Goal: Transaction & Acquisition: Purchase product/service

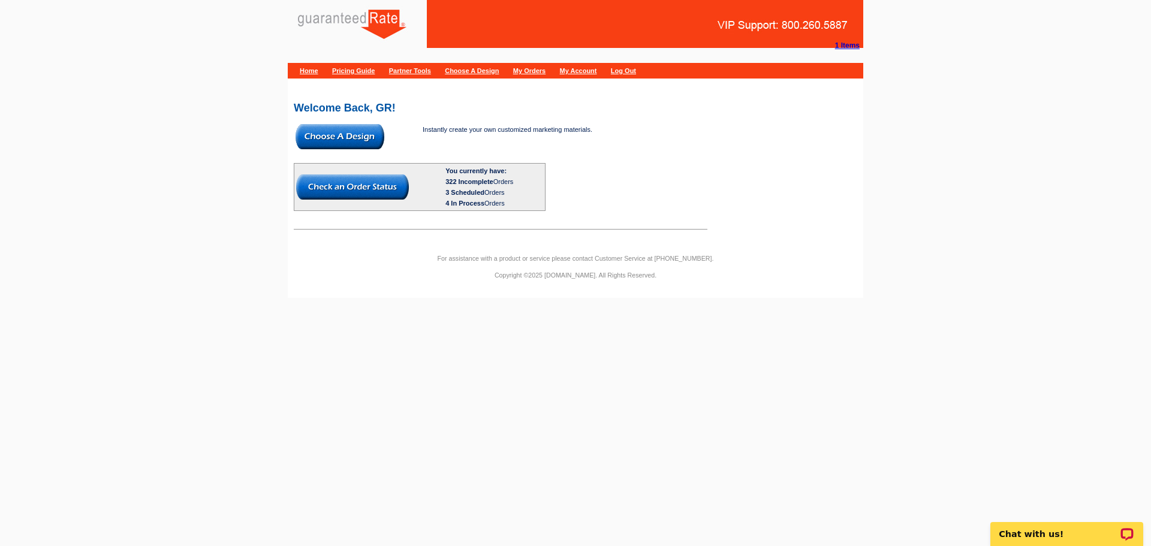
click at [347, 136] on img at bounding box center [340, 136] width 89 height 25
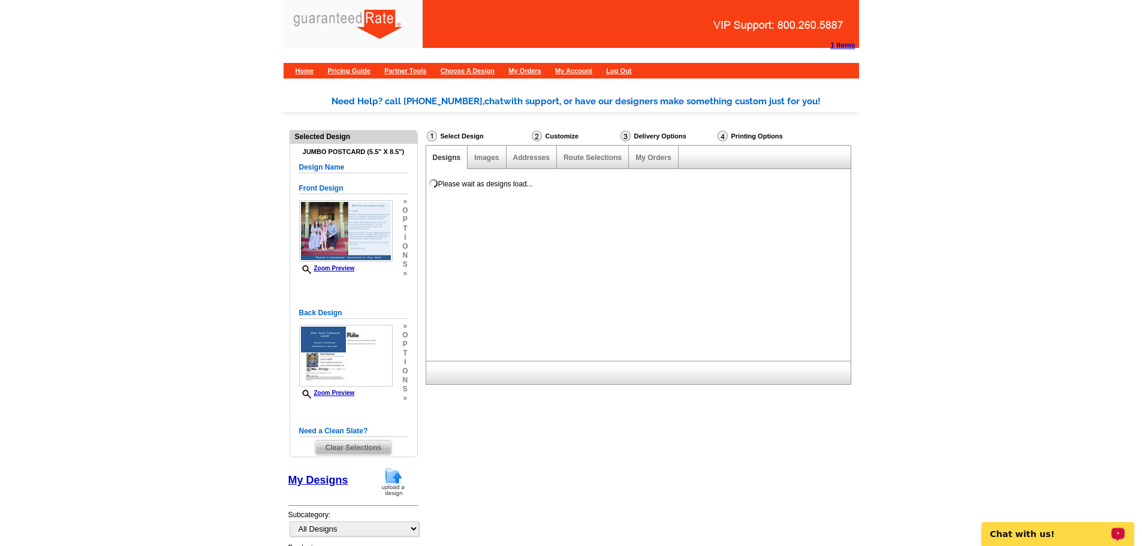
click at [372, 15] on div at bounding box center [448, 27] width 307 height 39
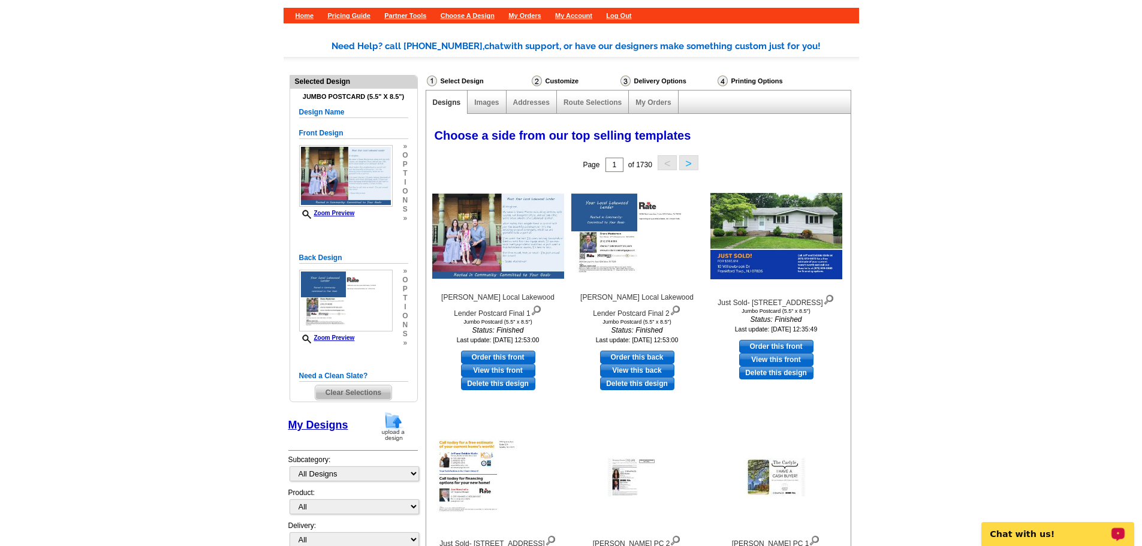
scroll to position [180, 0]
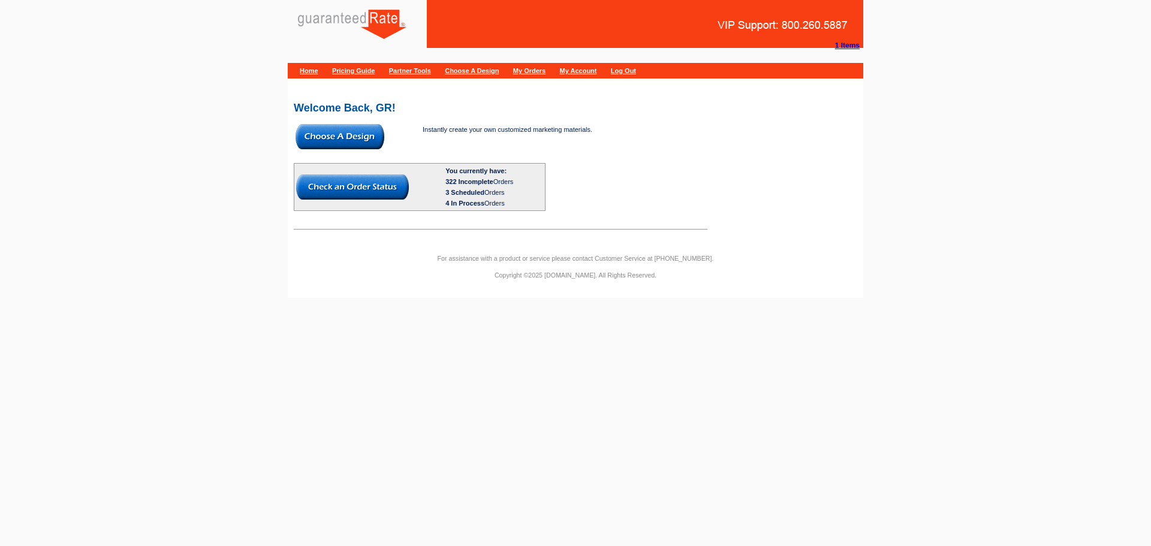
click at [343, 131] on img at bounding box center [340, 136] width 89 height 25
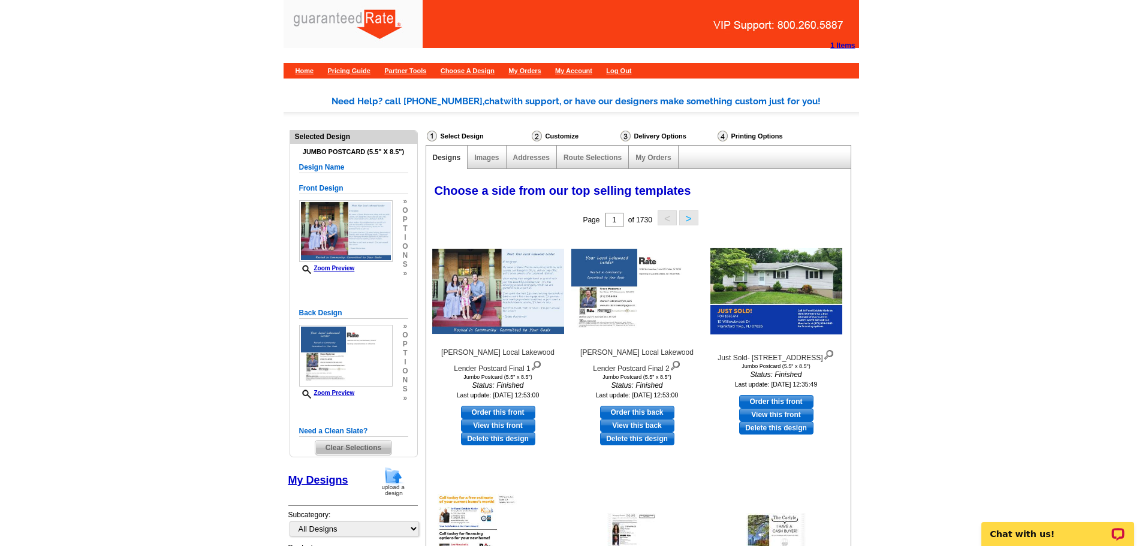
click at [508, 410] on link "Order this front" at bounding box center [498, 412] width 74 height 13
select select "2"
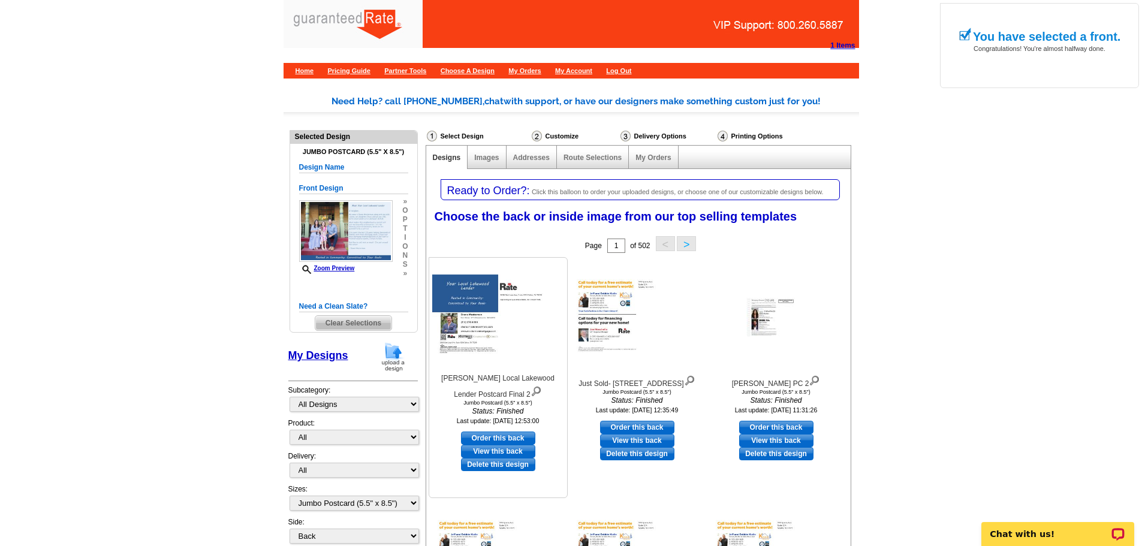
click at [501, 434] on link "Order this back" at bounding box center [498, 438] width 74 height 13
select select "front"
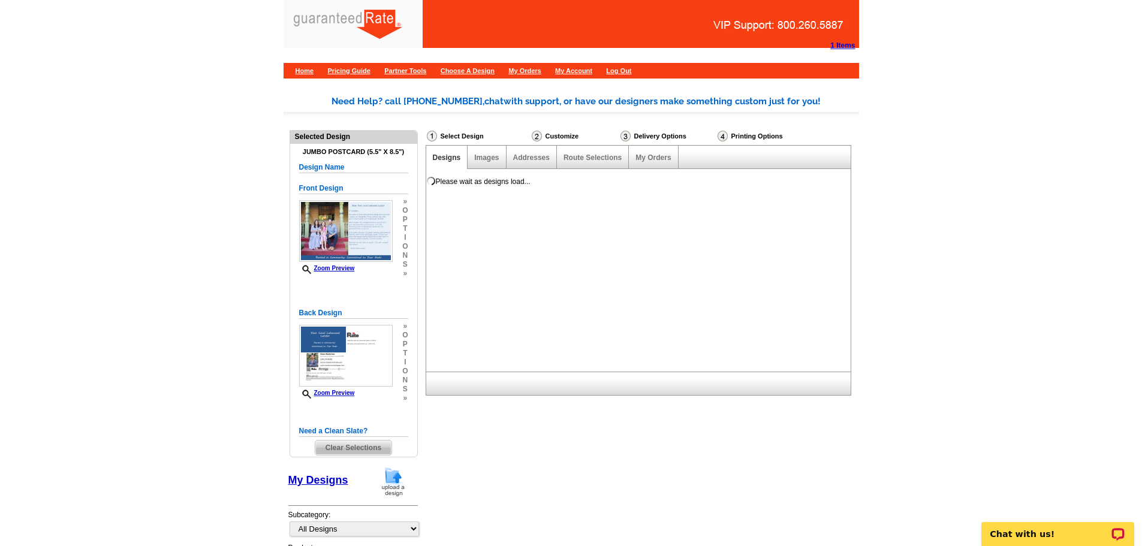
click at [847, 43] on strong "1 Items" at bounding box center [842, 45] width 25 height 8
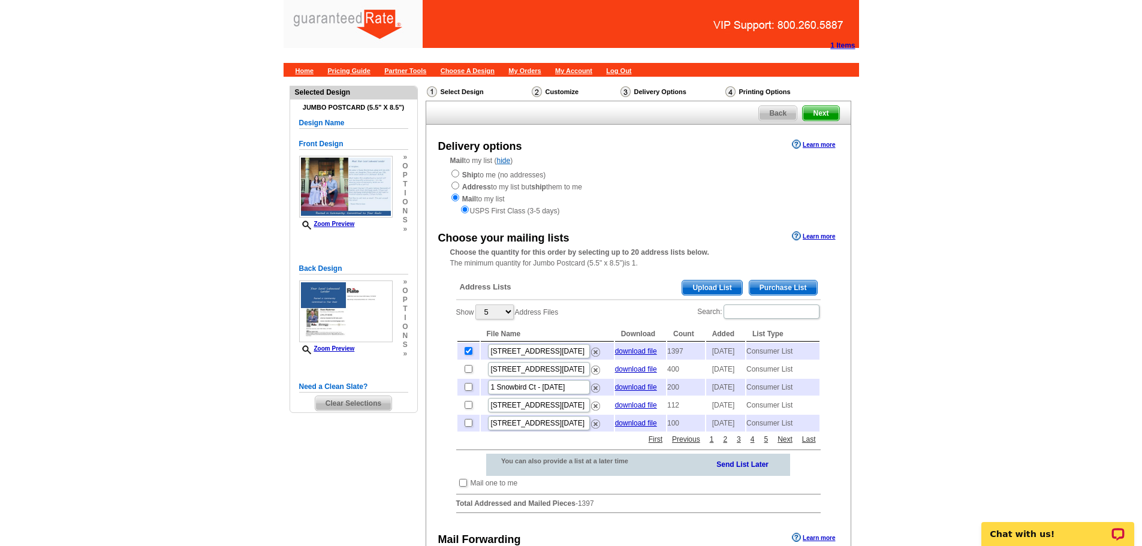
click at [848, 49] on strong "1 Items" at bounding box center [842, 45] width 25 height 8
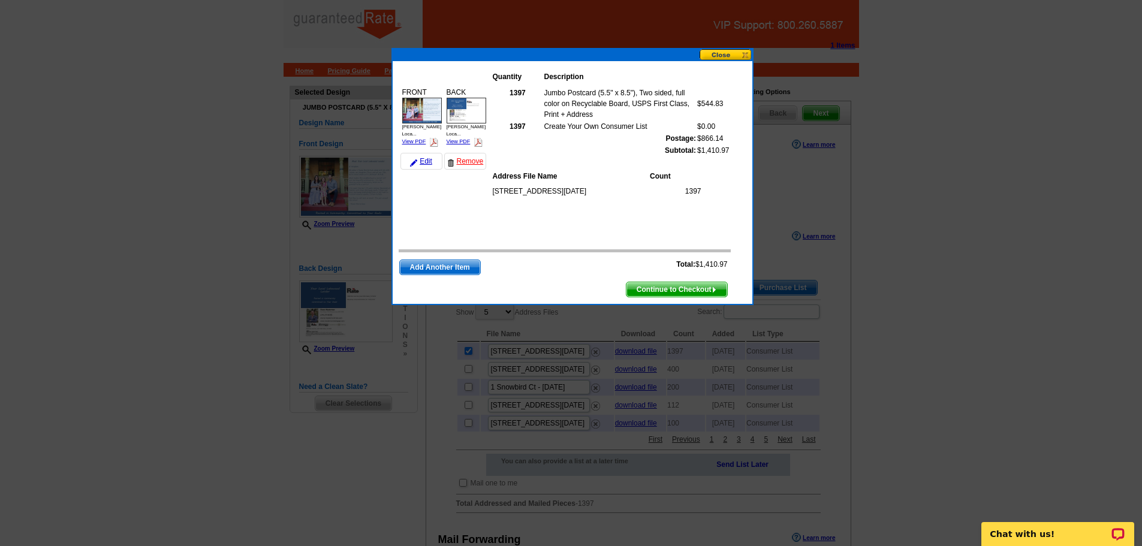
drag, startPoint x: 461, startPoint y: 160, endPoint x: 624, endPoint y: 50, distance: 196.1
click at [461, 160] on link "Remove" at bounding box center [465, 161] width 42 height 17
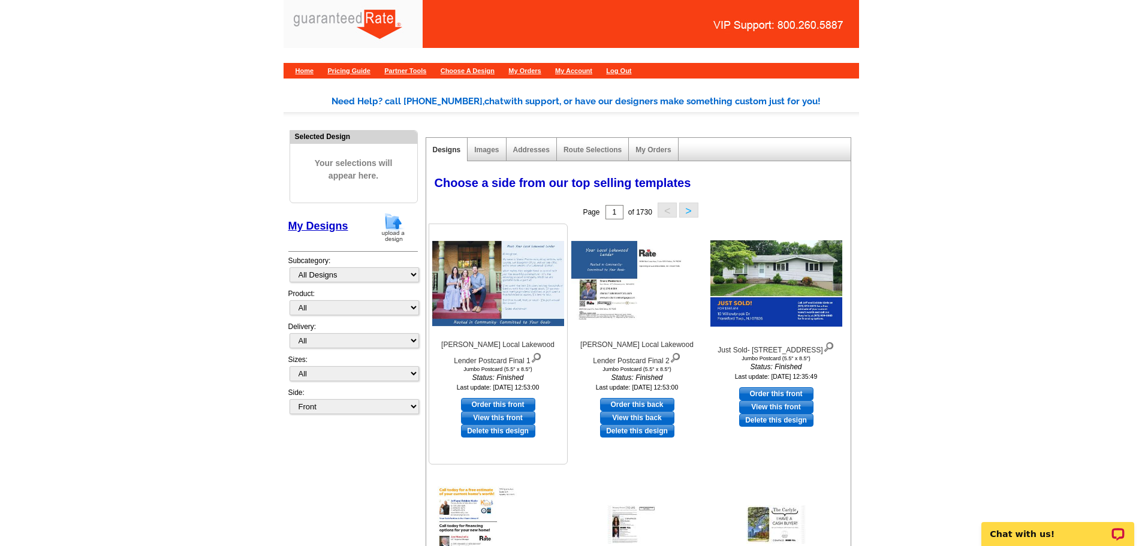
click at [507, 405] on link "Order this front" at bounding box center [498, 404] width 74 height 13
select select "2"
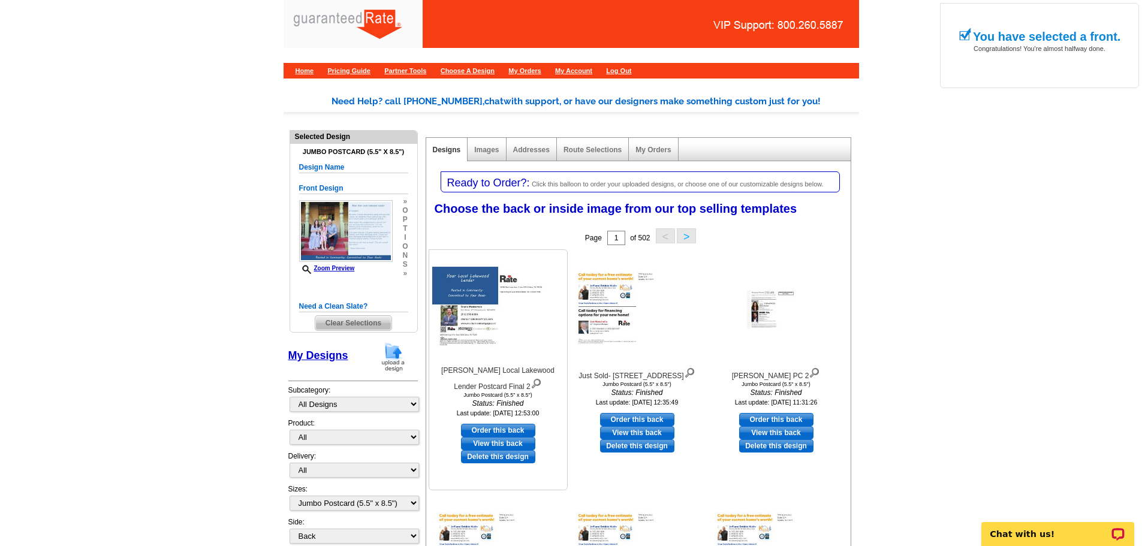
click at [473, 431] on link "Order this back" at bounding box center [498, 430] width 74 height 13
select select "front"
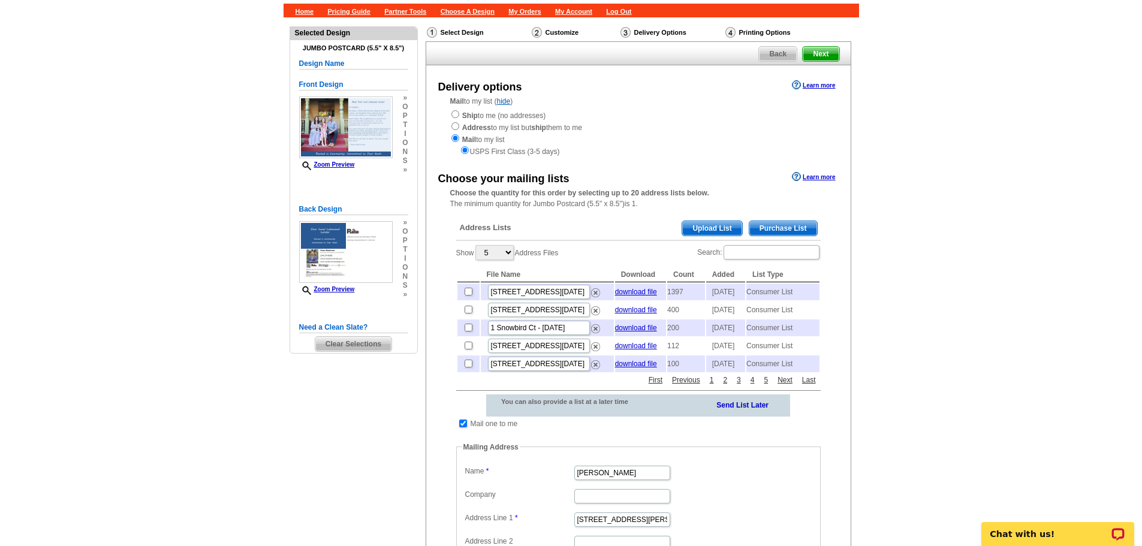
scroll to position [60, 0]
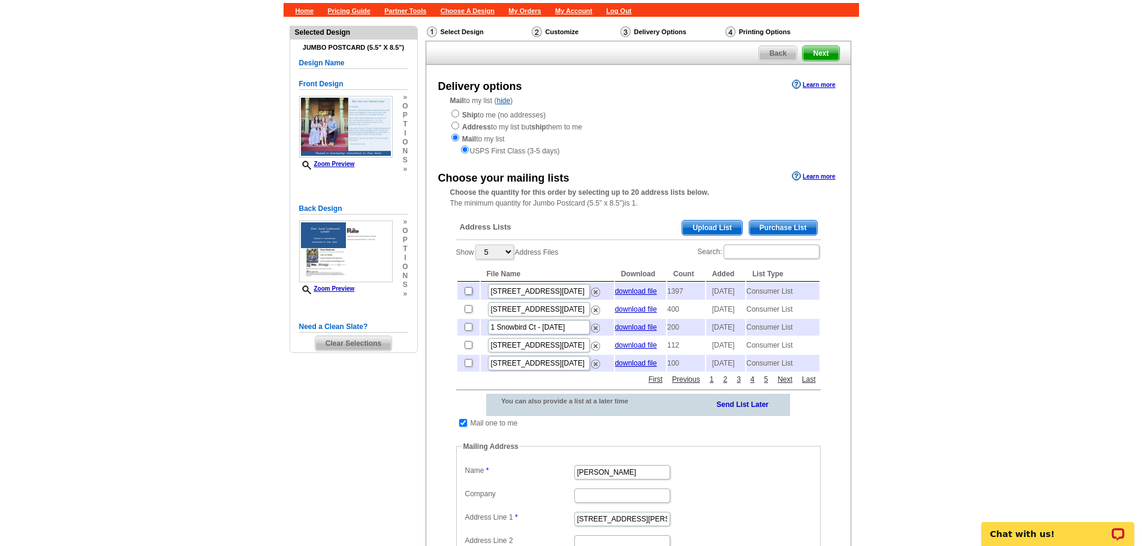
drag, startPoint x: 467, startPoint y: 294, endPoint x: 464, endPoint y: 308, distance: 14.3
click at [467, 294] on input "checkbox" at bounding box center [469, 291] width 8 height 8
checkbox input "true"
click at [461, 427] on input "checkbox" at bounding box center [463, 423] width 8 height 8
checkbox input "false"
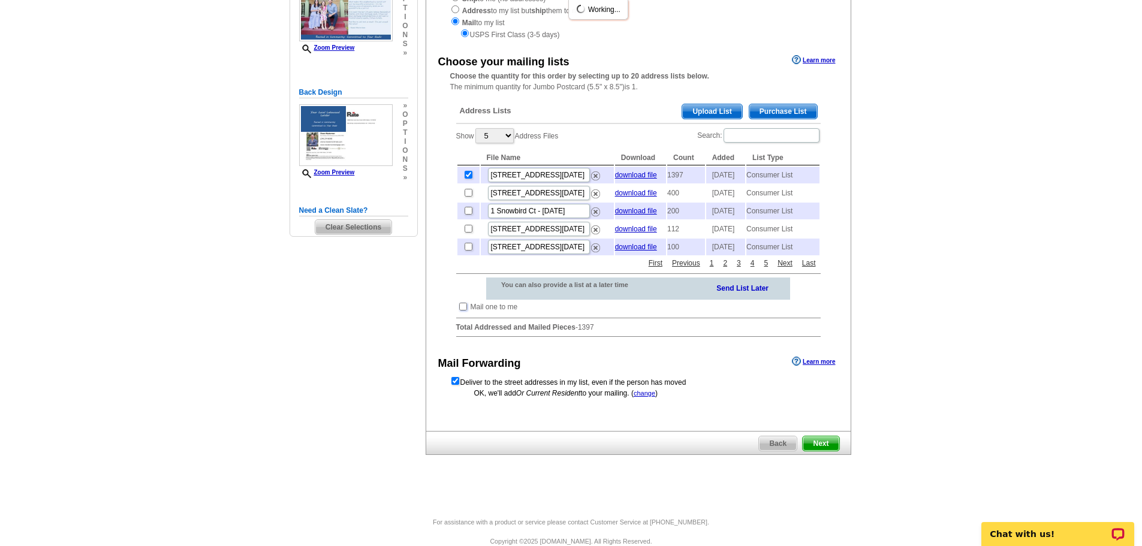
scroll to position [180, 0]
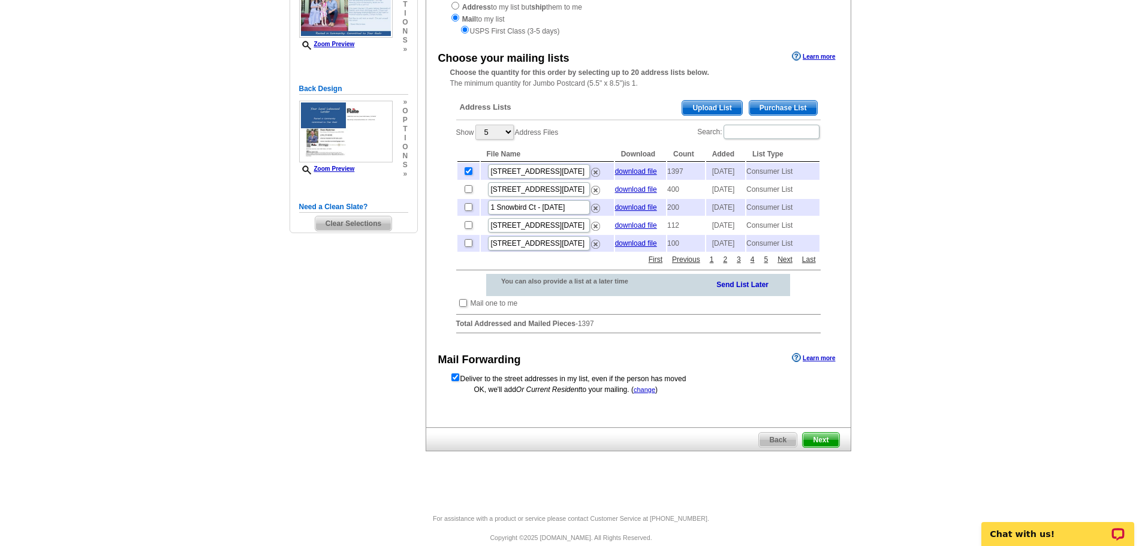
click at [825, 447] on span "Next" at bounding box center [821, 440] width 36 height 14
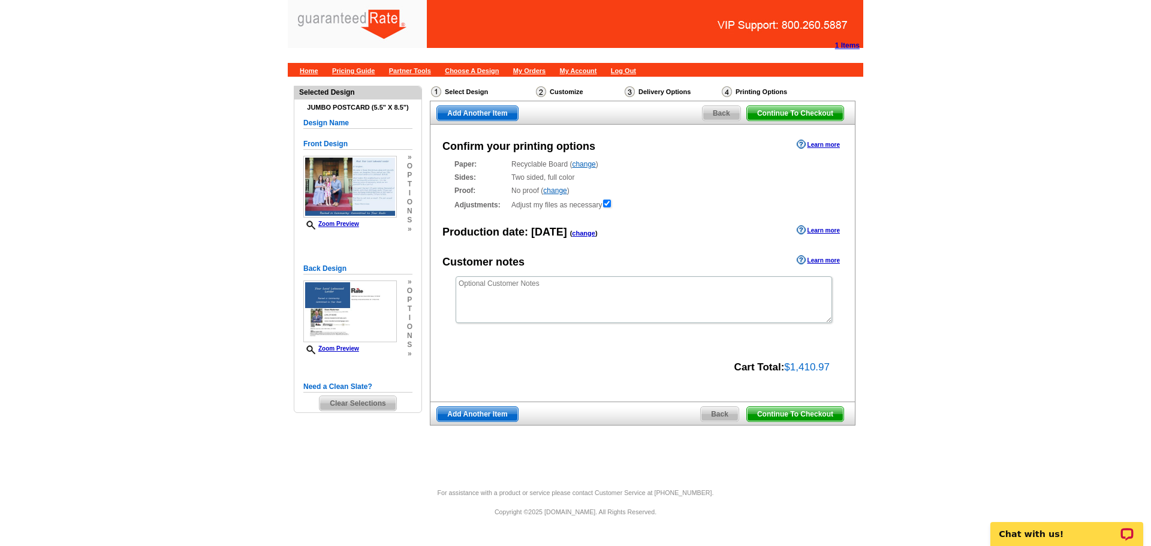
click at [807, 416] on span "Continue To Checkout" at bounding box center [795, 414] width 97 height 14
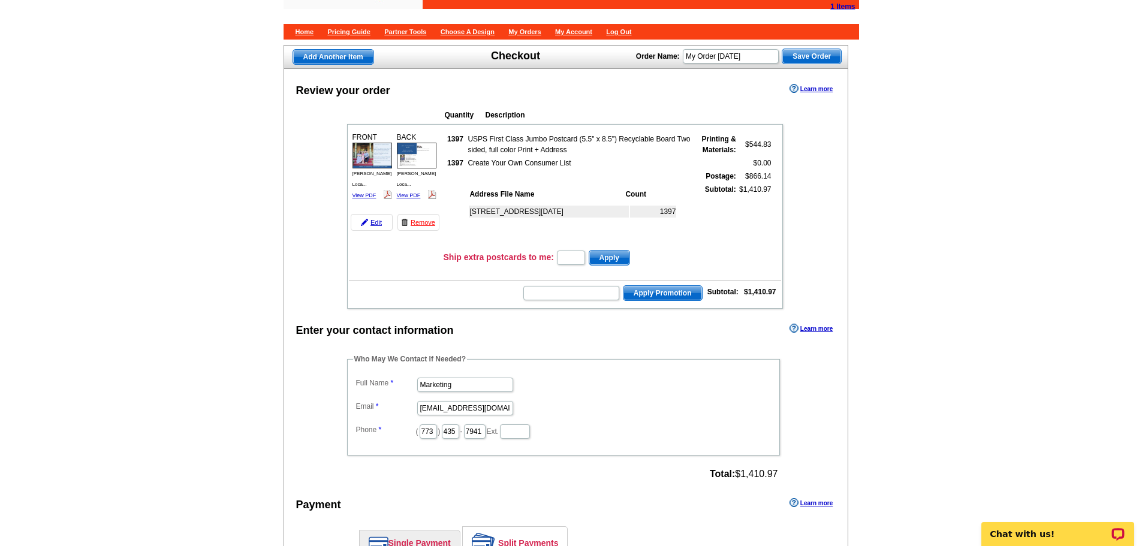
scroll to position [60, 0]
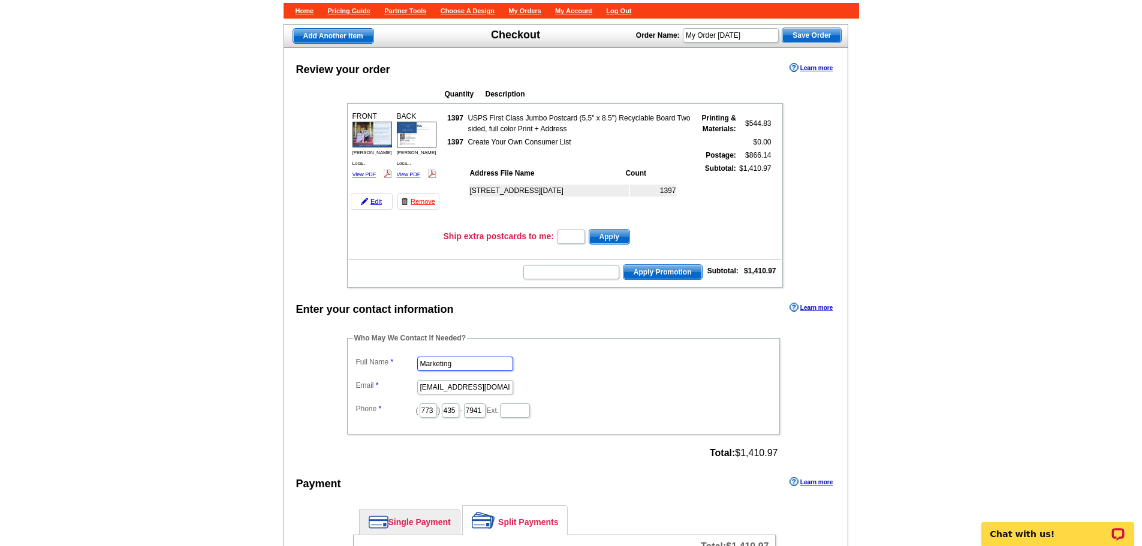
drag, startPoint x: 484, startPoint y: 365, endPoint x: 397, endPoint y: 361, distance: 87.6
click at [402, 361] on dl "Full Name Marketing Email [EMAIL_ADDRESS][DOMAIN_NAME] Phone ( 773 ) 435 - 7941…" at bounding box center [563, 386] width 421 height 65
type input "[PERSON_NAME]"
drag, startPoint x: 419, startPoint y: 384, endPoint x: 603, endPoint y: 398, distance: 184.0
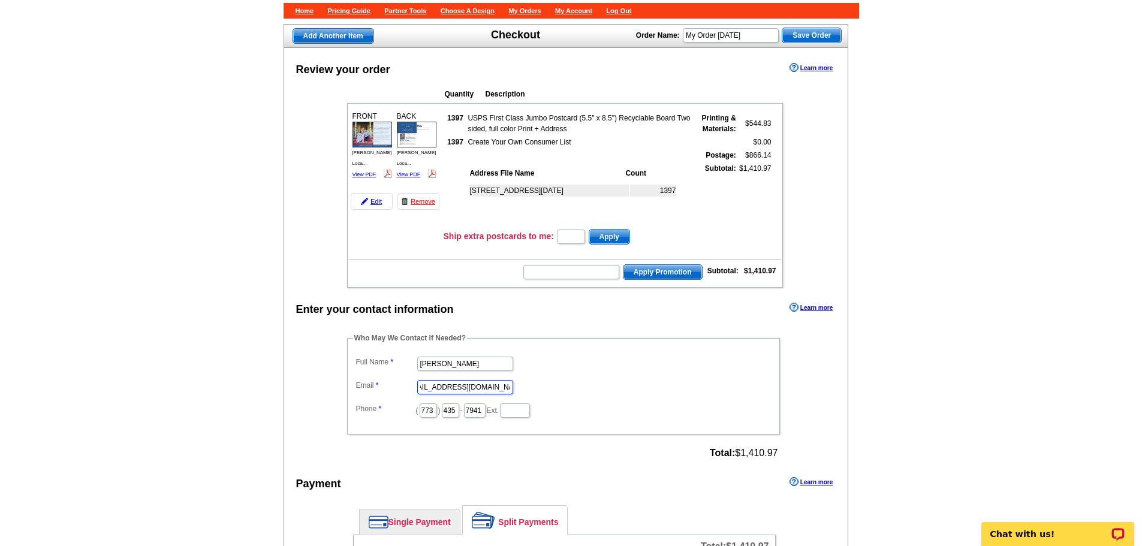
click at [603, 398] on dl "Full Name Elizabeth Schwarz Email marketing@guaranteedrate.com Phone ( 773 ) 43…" at bounding box center [563, 386] width 421 height 65
type input "[PERSON_NAME][DOMAIN_NAME][EMAIL_ADDRESS][PERSON_NAME][DOMAIN_NAME]"
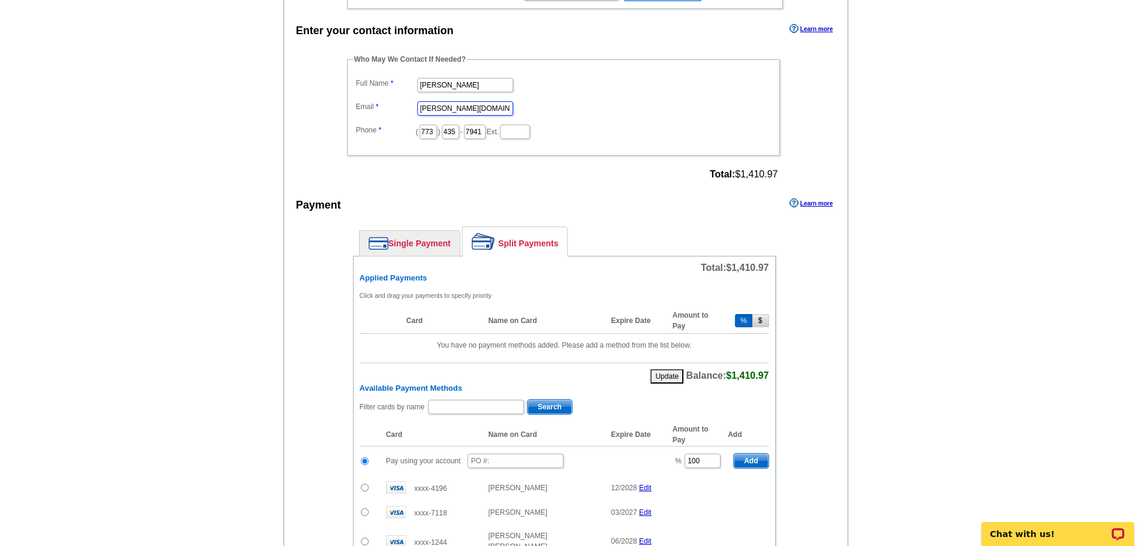
scroll to position [360, 0]
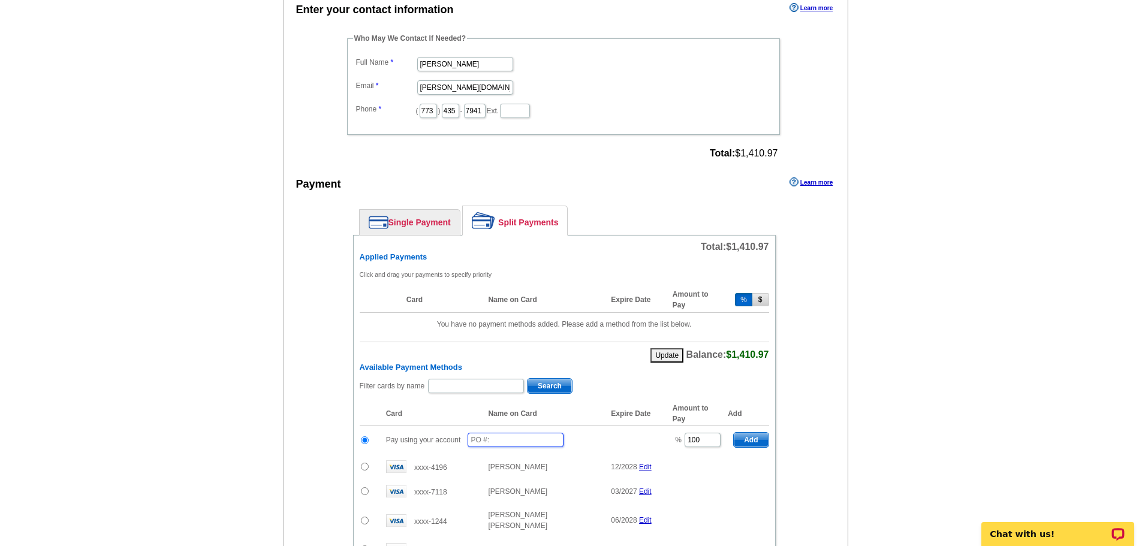
click at [531, 444] on input "text" at bounding box center [516, 440] width 96 height 14
type input "090325_937_es"
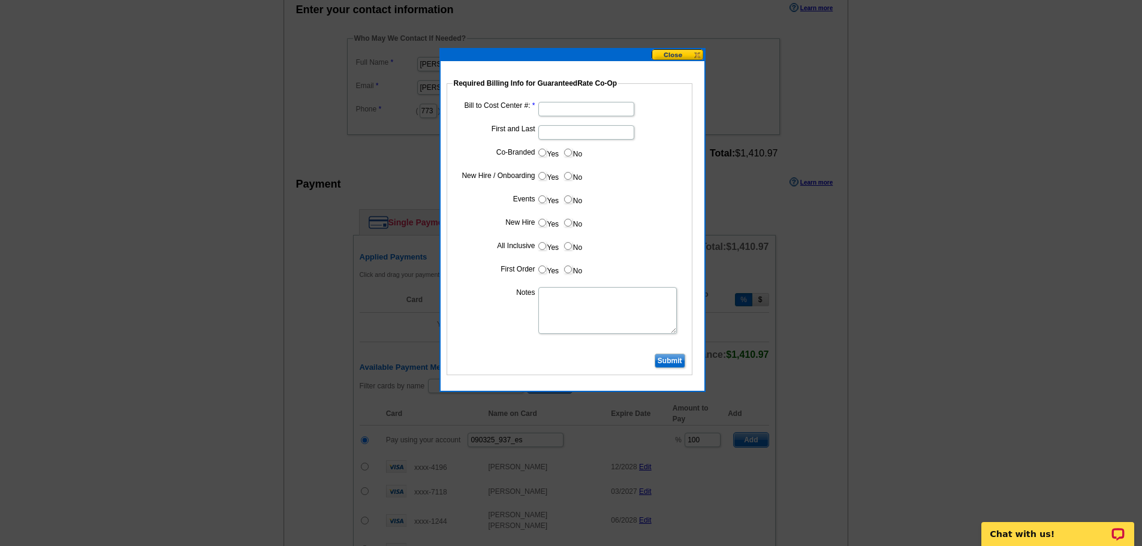
click at [568, 107] on input "Bill to Cost Center #:" at bounding box center [586, 109] width 96 height 14
type input "1000"
click at [547, 131] on input "First and Last" at bounding box center [586, 132] width 96 height 14
type input "Shane Masterman"
click at [566, 149] on input "No" at bounding box center [568, 153] width 8 height 8
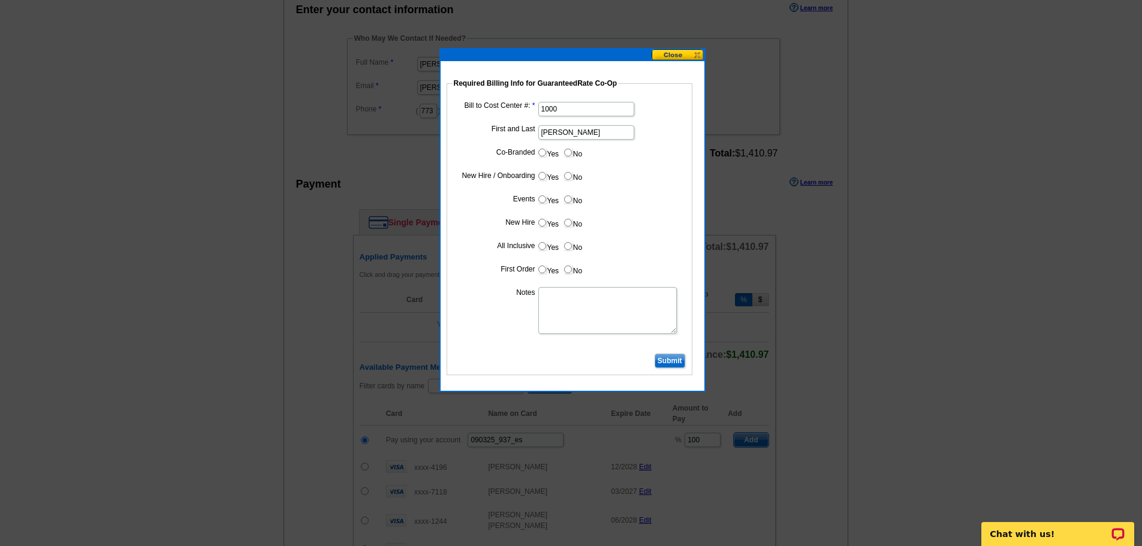
radio input "true"
click at [569, 177] on input "No" at bounding box center [568, 176] width 8 height 8
radio input "true"
click at [571, 201] on input "No" at bounding box center [568, 199] width 8 height 8
radio input "true"
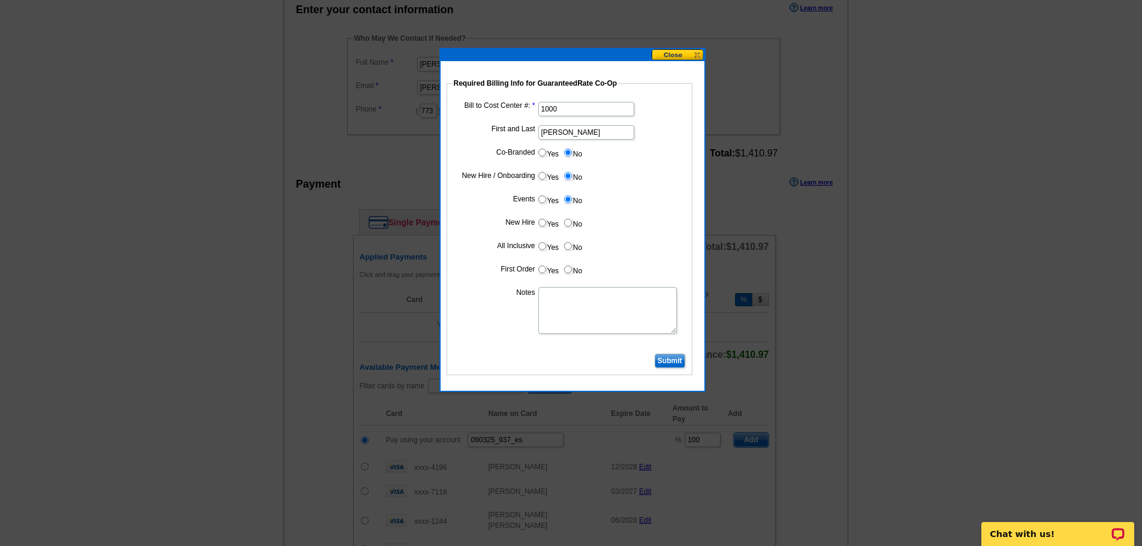
click at [570, 224] on input "No" at bounding box center [568, 223] width 8 height 8
radio input "true"
click at [571, 249] on input "No" at bounding box center [568, 246] width 8 height 8
radio input "true"
click at [570, 270] on input "No" at bounding box center [568, 270] width 8 height 8
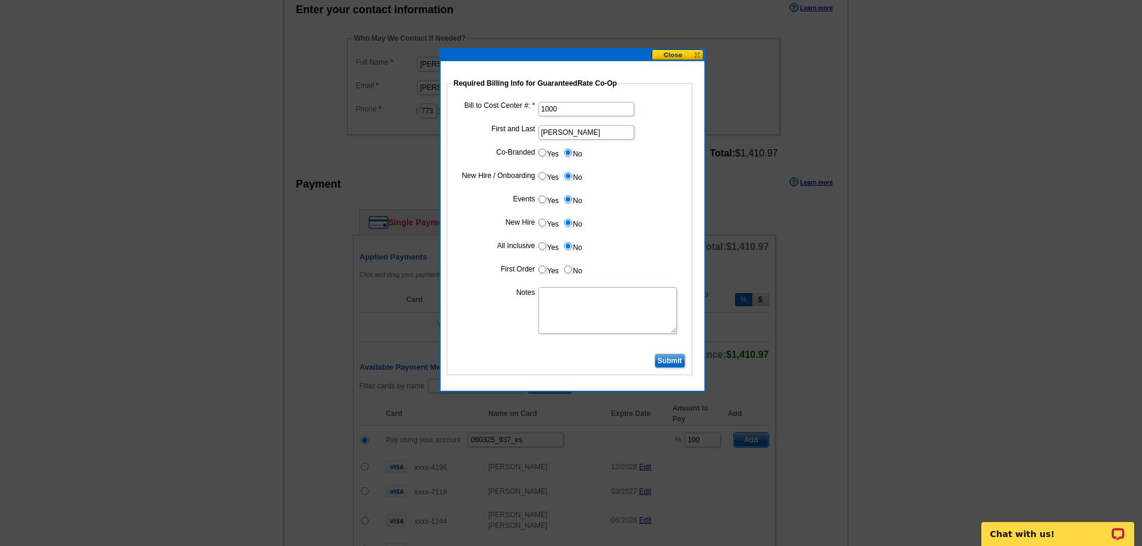
radio input "true"
click at [582, 307] on textarea "Notes" at bounding box center [607, 310] width 139 height 47
type textarea "Bill to cost center 1000"
drag, startPoint x: 566, startPoint y: 107, endPoint x: 546, endPoint y: 104, distance: 20.0
click at [546, 104] on input "1000" at bounding box center [586, 109] width 96 height 14
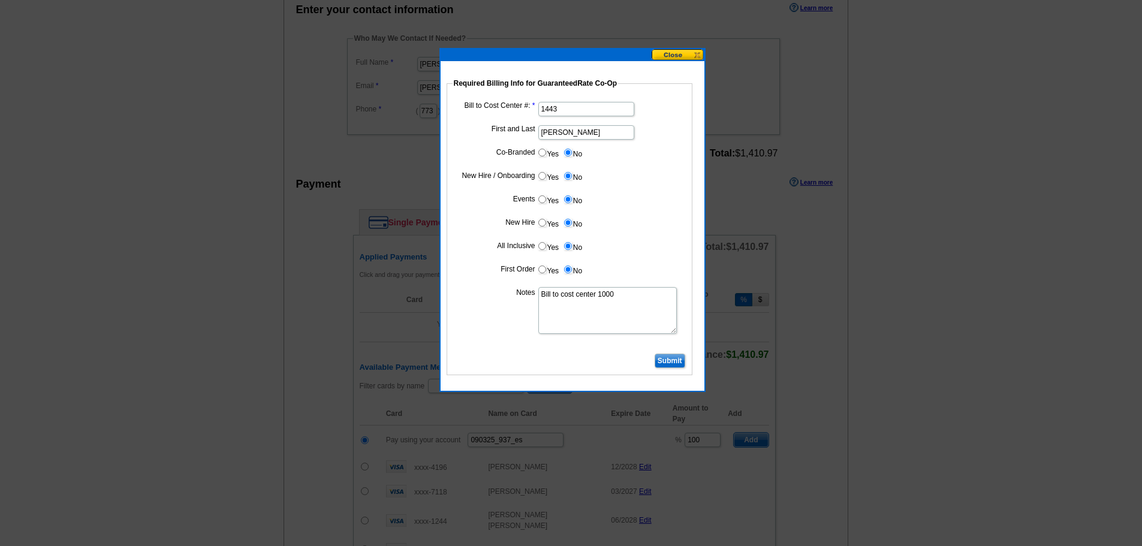
type input "1443"
click at [616, 292] on textarea "Bill to cost center 1000" at bounding box center [607, 310] width 139 height 47
type textarea "Bill to cost center 1443"
click at [676, 363] on input "Submit" at bounding box center [670, 361] width 31 height 14
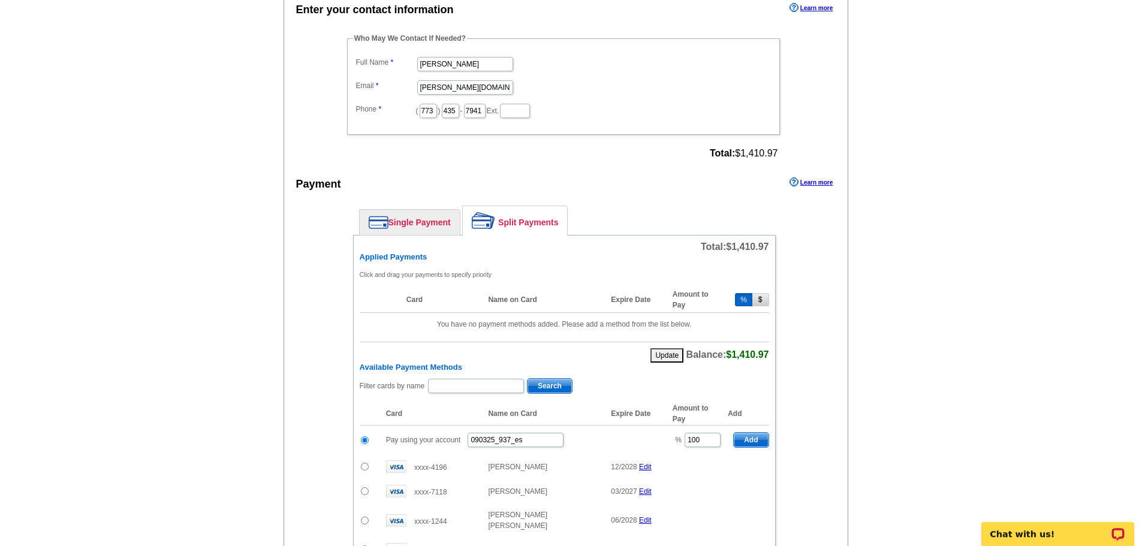
scroll to position [420, 0]
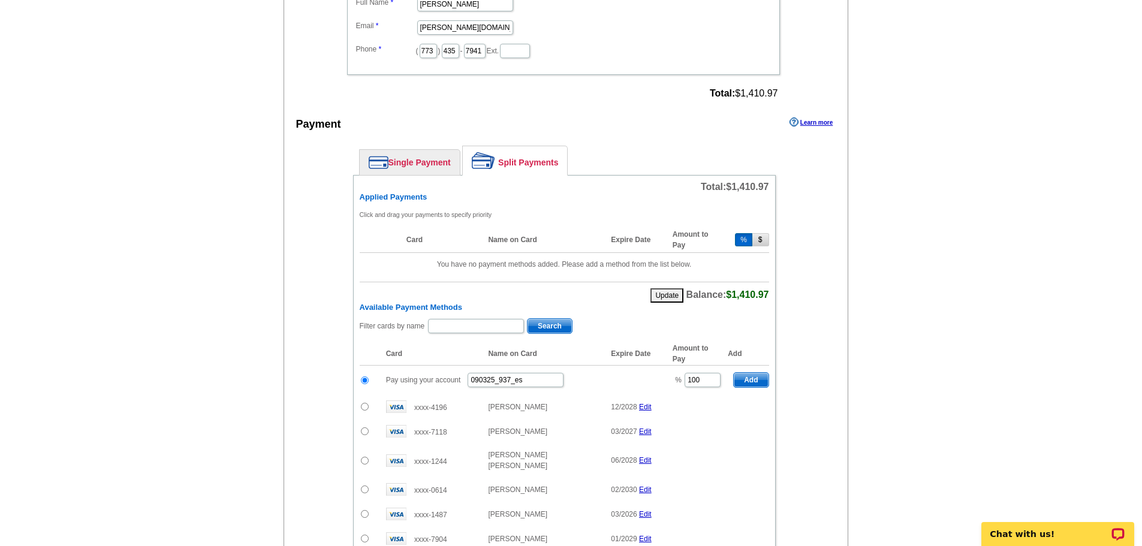
click at [755, 381] on span "Add" at bounding box center [751, 380] width 34 height 14
radio input "false"
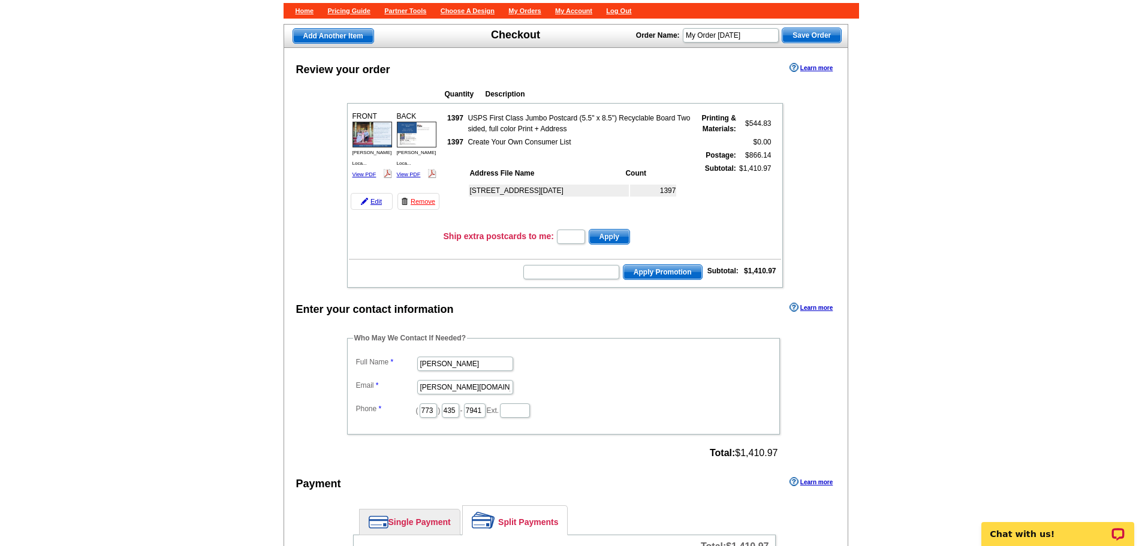
scroll to position [0, 0]
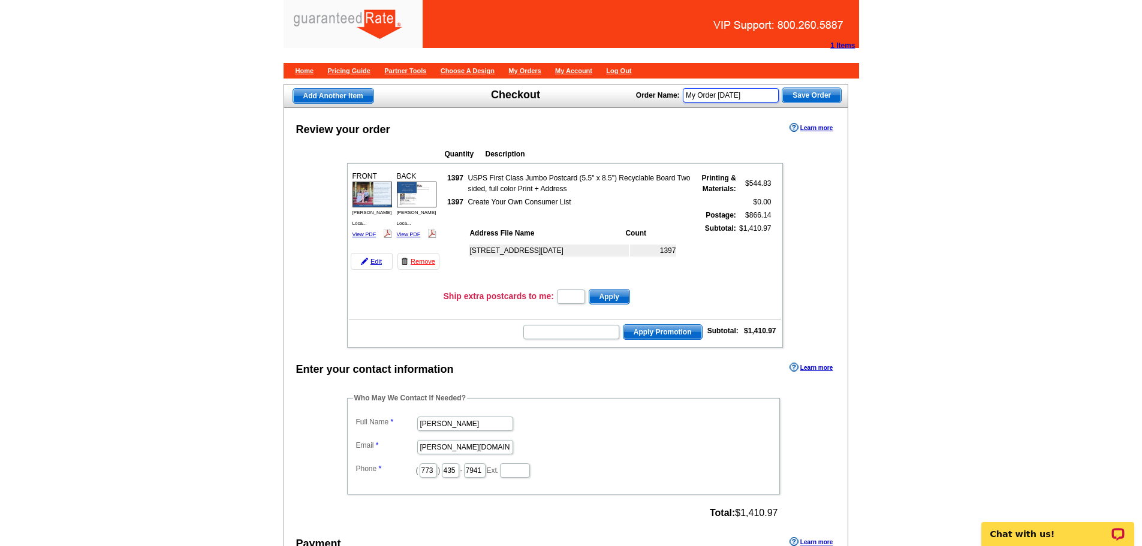
click at [759, 92] on input "My Order 2025-09-02" at bounding box center [731, 95] width 96 height 14
type input "My Order 2025-09-03"
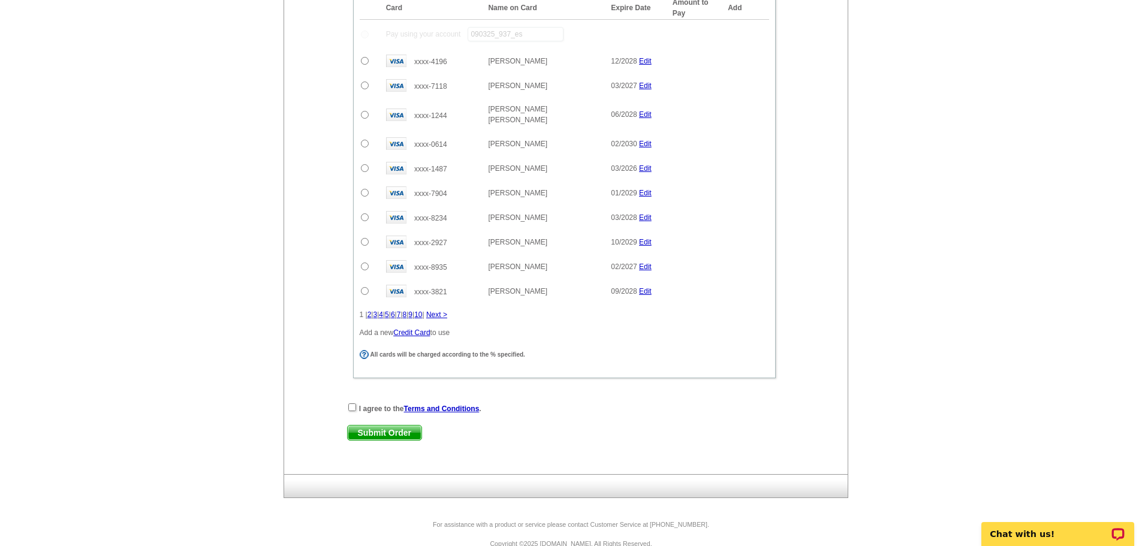
scroll to position [780, 0]
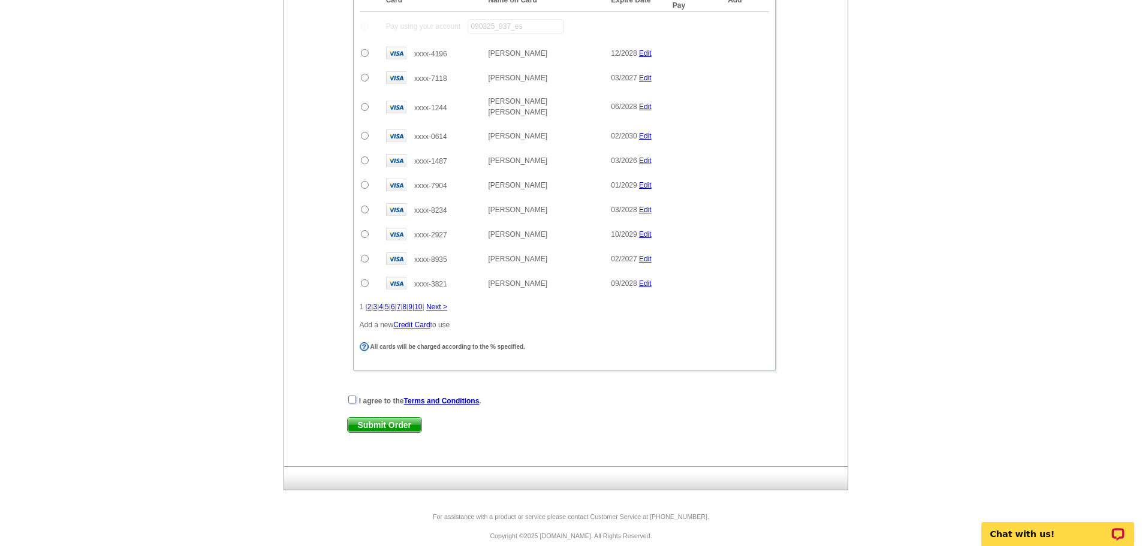
click at [351, 396] on input "checkbox" at bounding box center [352, 400] width 8 height 8
checkbox input "true"
click at [368, 418] on span "Submit Order" at bounding box center [385, 425] width 74 height 14
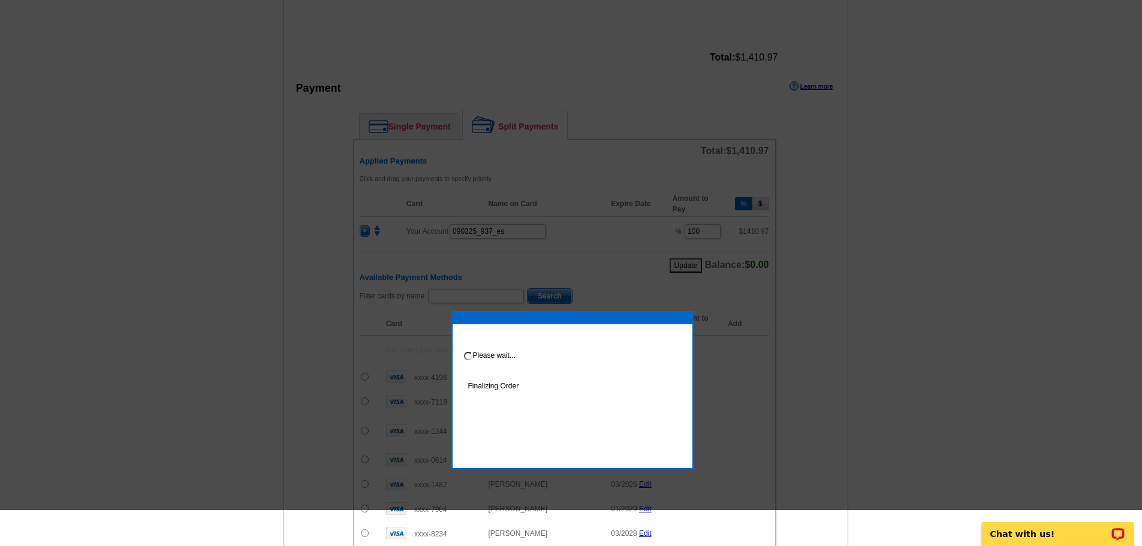
scroll to position [480, 0]
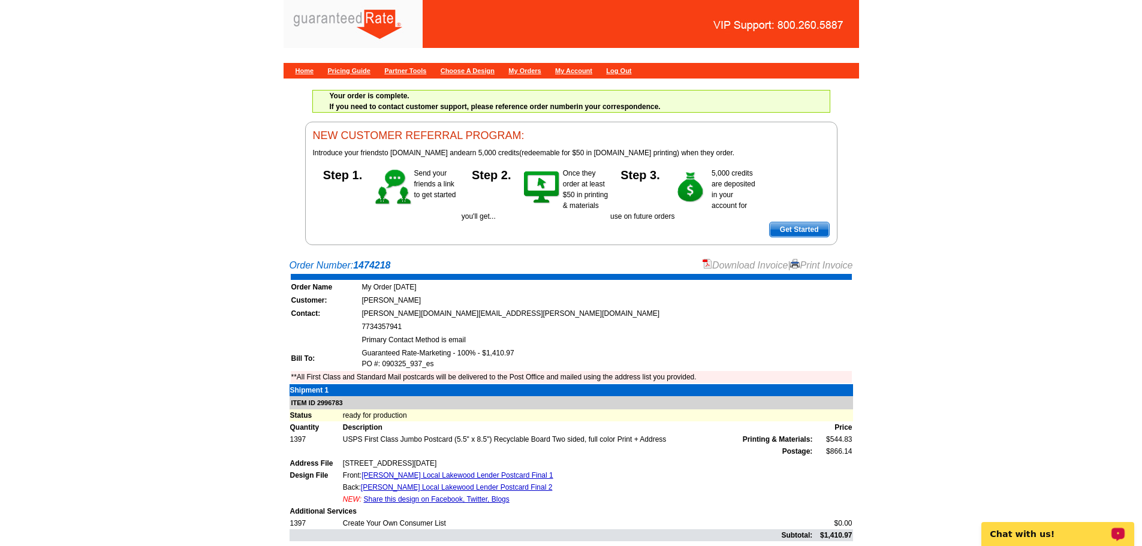
click at [1060, 539] on div "Chat with us!" at bounding box center [1058, 534] width 153 height 24
click at [729, 266] on link "Download Invoice" at bounding box center [745, 265] width 85 height 10
click at [354, 16] on div at bounding box center [448, 27] width 307 height 39
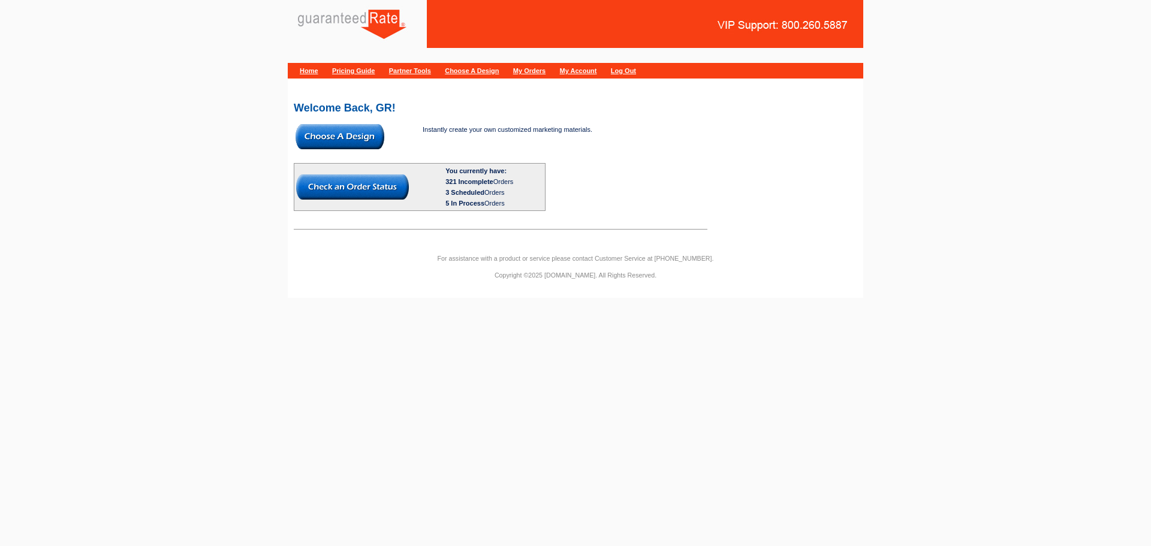
click at [371, 143] on img at bounding box center [340, 136] width 89 height 25
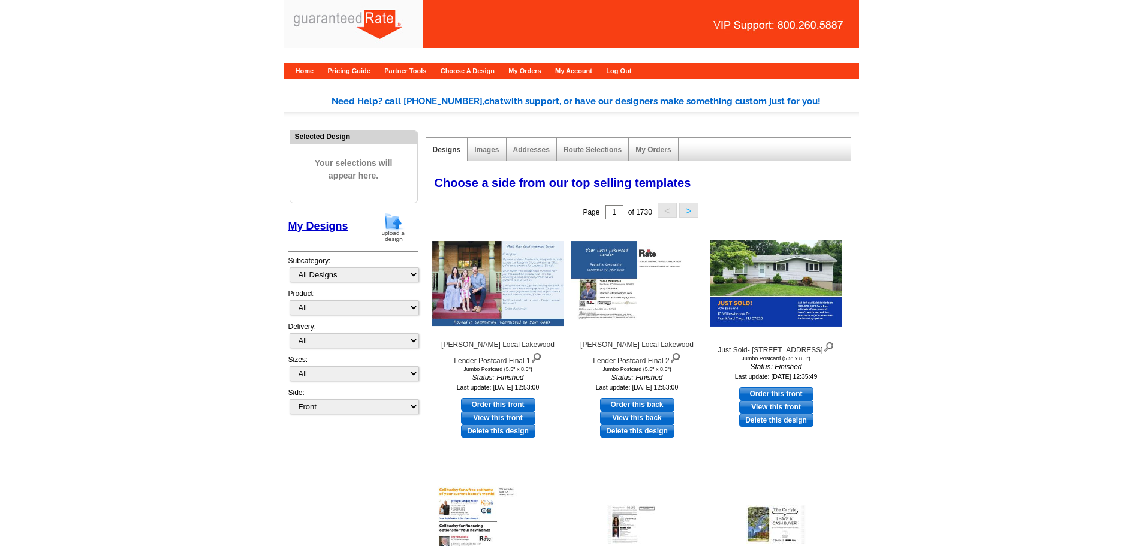
click at [402, 233] on img at bounding box center [393, 227] width 31 height 31
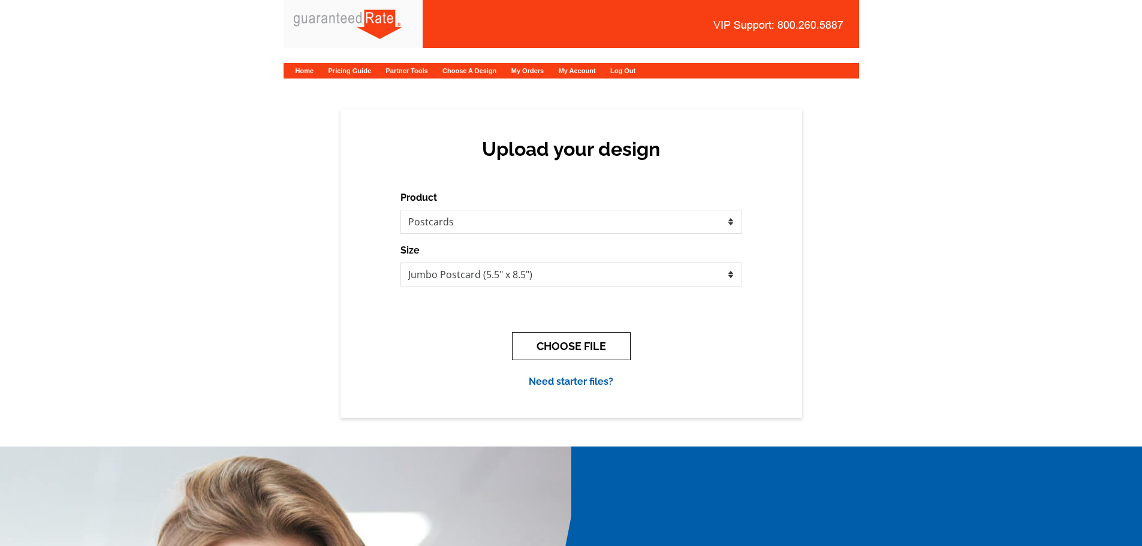
click at [572, 343] on button "CHOOSE FILE" at bounding box center [571, 346] width 119 height 28
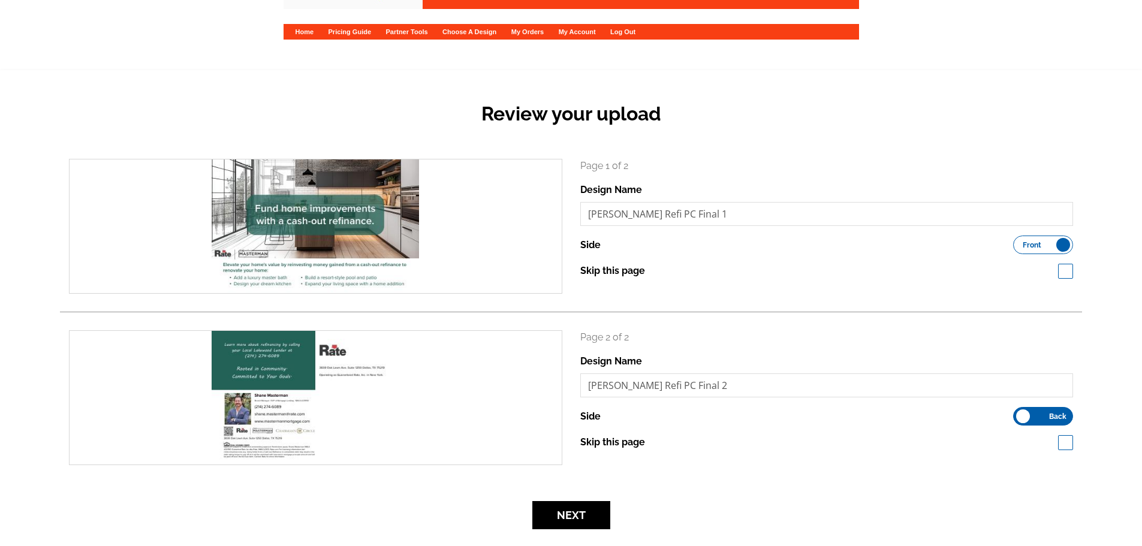
scroll to position [60, 0]
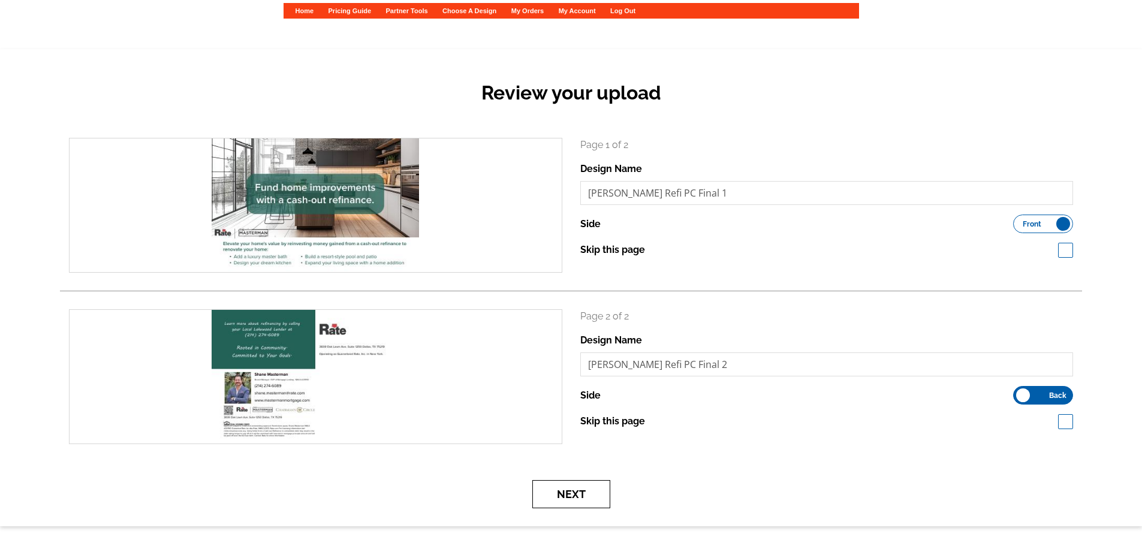
click at [581, 497] on button "Next" at bounding box center [571, 494] width 78 height 28
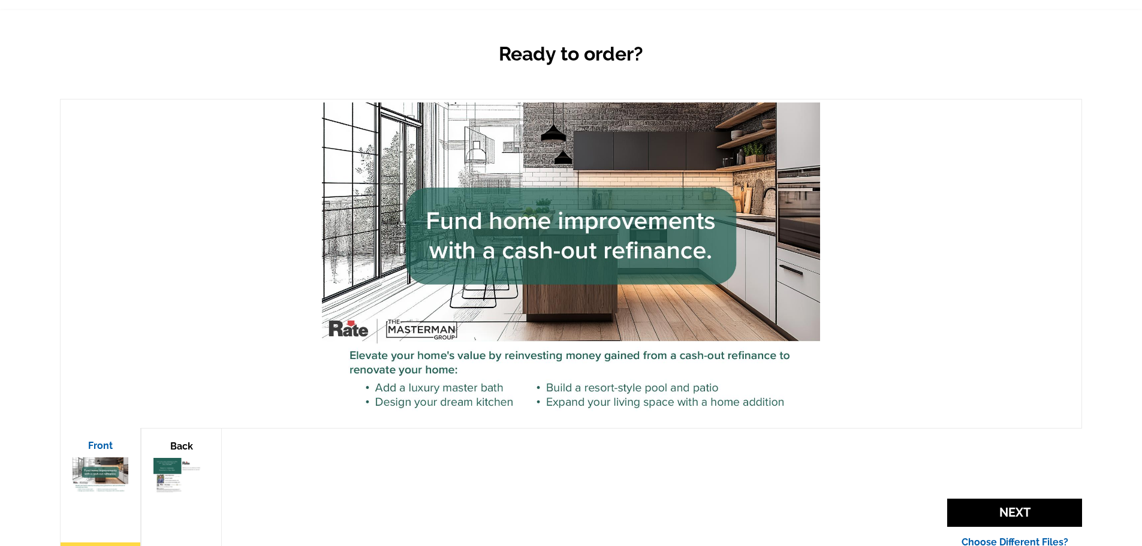
scroll to position [120, 0]
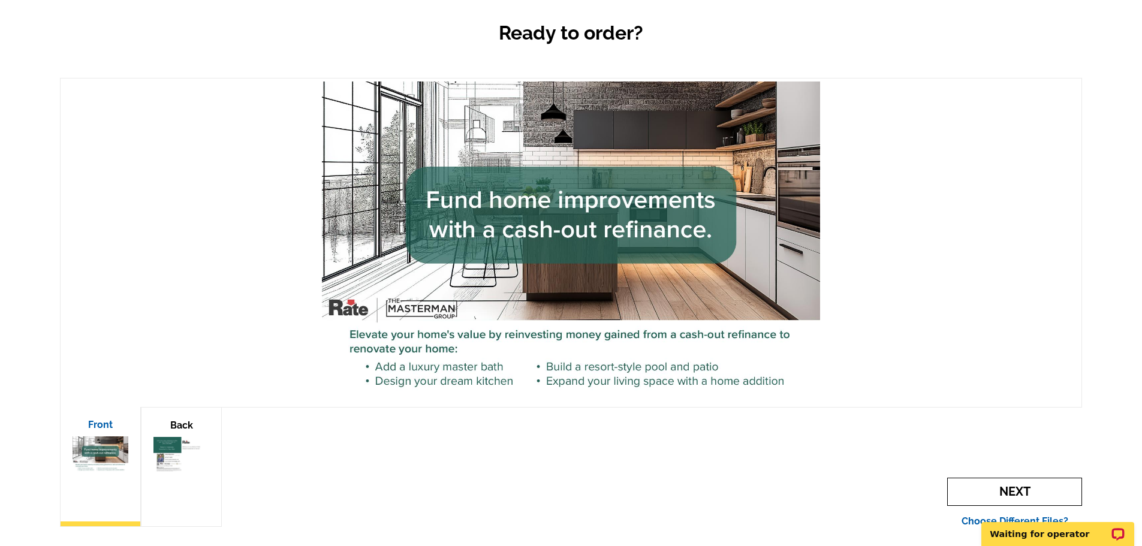
click at [1013, 482] on span "Next" at bounding box center [1014, 492] width 135 height 28
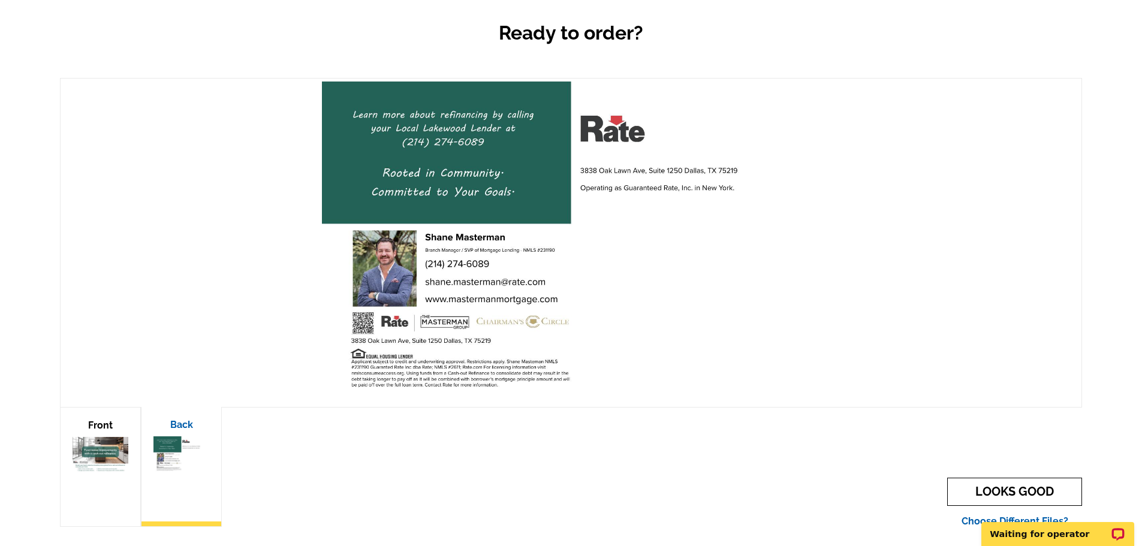
click at [1015, 483] on link "LOOKS GOOD" at bounding box center [1014, 492] width 135 height 28
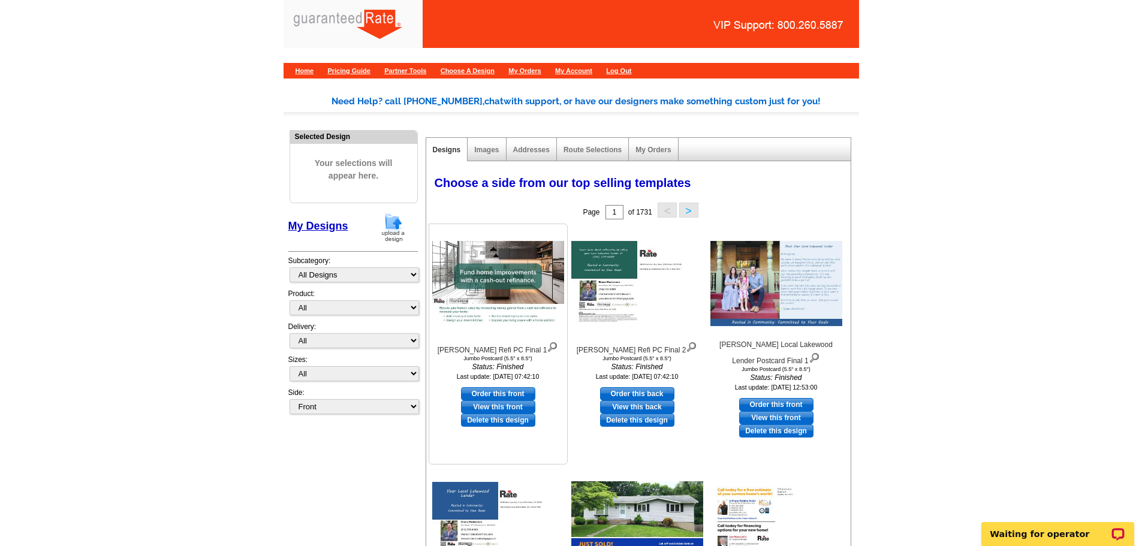
click at [501, 393] on link "Order this front" at bounding box center [498, 393] width 74 height 13
select select "2"
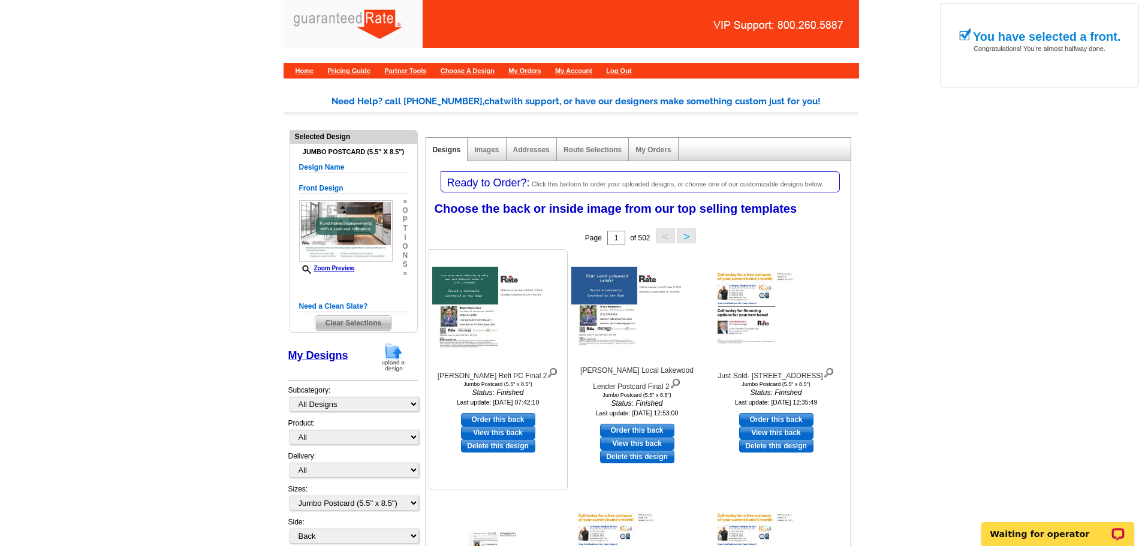
click at [525, 421] on link "Order this back" at bounding box center [498, 419] width 74 height 13
select select "front"
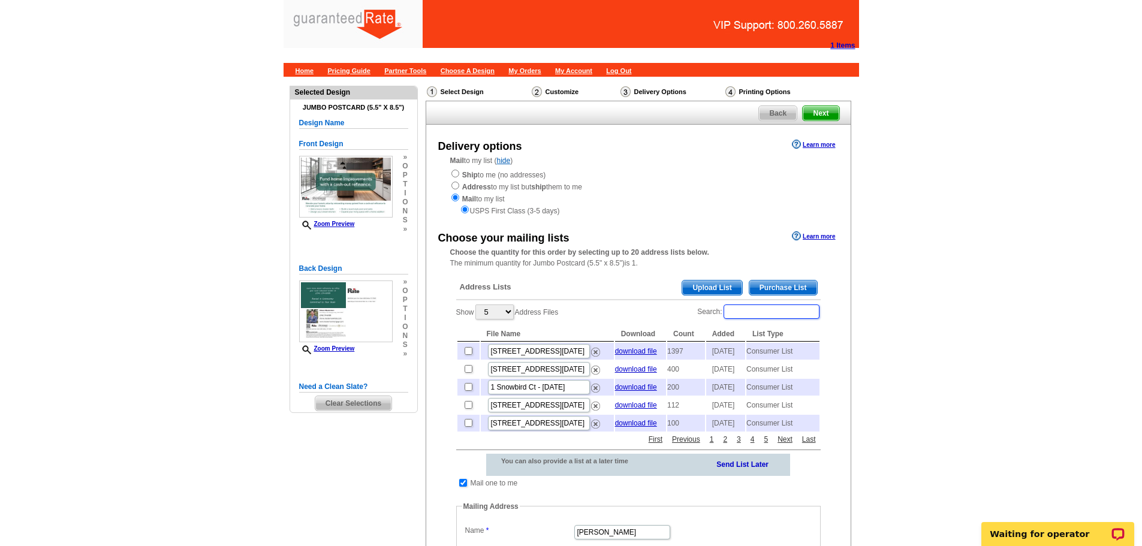
click at [754, 310] on input "Search:" at bounding box center [772, 312] width 96 height 14
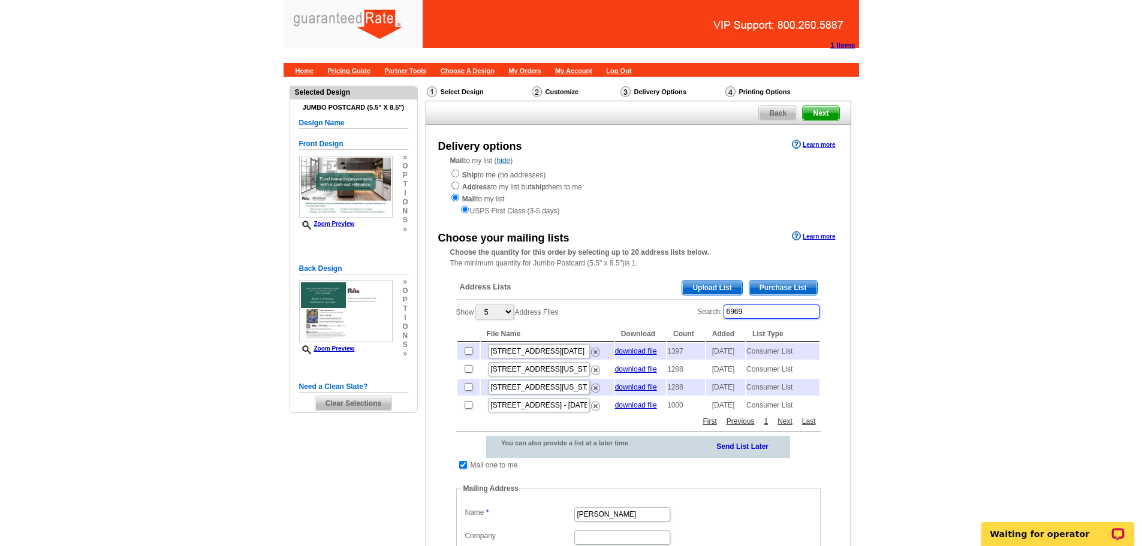
type input "6969"
click at [470, 373] on input "checkbox" at bounding box center [469, 369] width 8 height 8
checkbox input "true"
click at [569, 374] on input "[STREET_ADDRESS][US_STATE] - [DATE]-updated" at bounding box center [539, 369] width 102 height 14
click at [991, 318] on main "Need Help? call 800-260-5887, chat with support, or have our designers make som…" at bounding box center [571, 512] width 1142 height 870
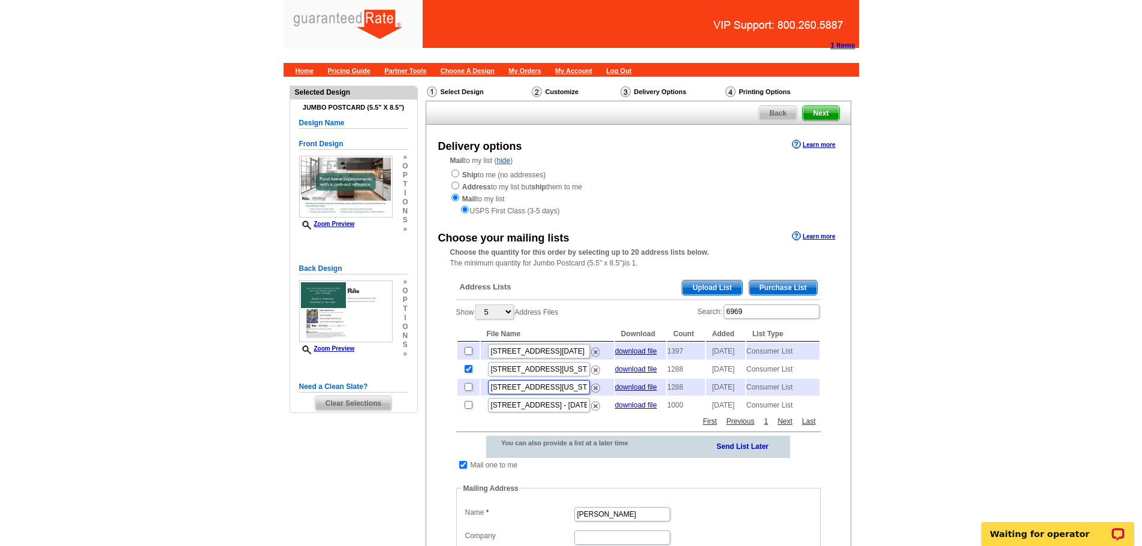
click at [575, 395] on input "6969 lakewood blvd in texas - Jun 09" at bounding box center [539, 387] width 102 height 14
click at [922, 331] on main "Need Help? call [PHONE_NUMBER], chat with support, or have our designers make s…" at bounding box center [571, 512] width 1142 height 870
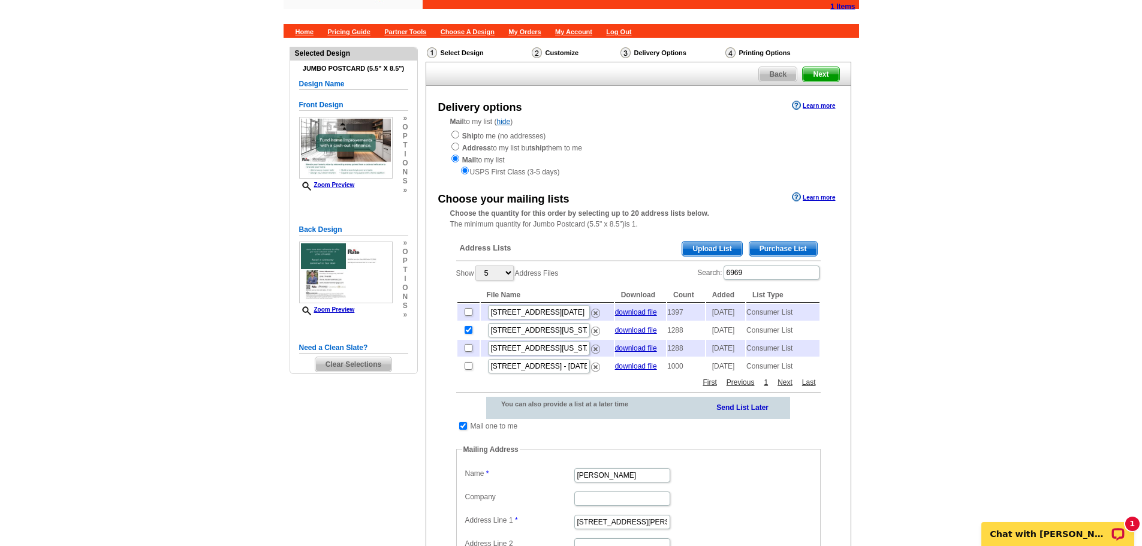
scroll to position [60, 0]
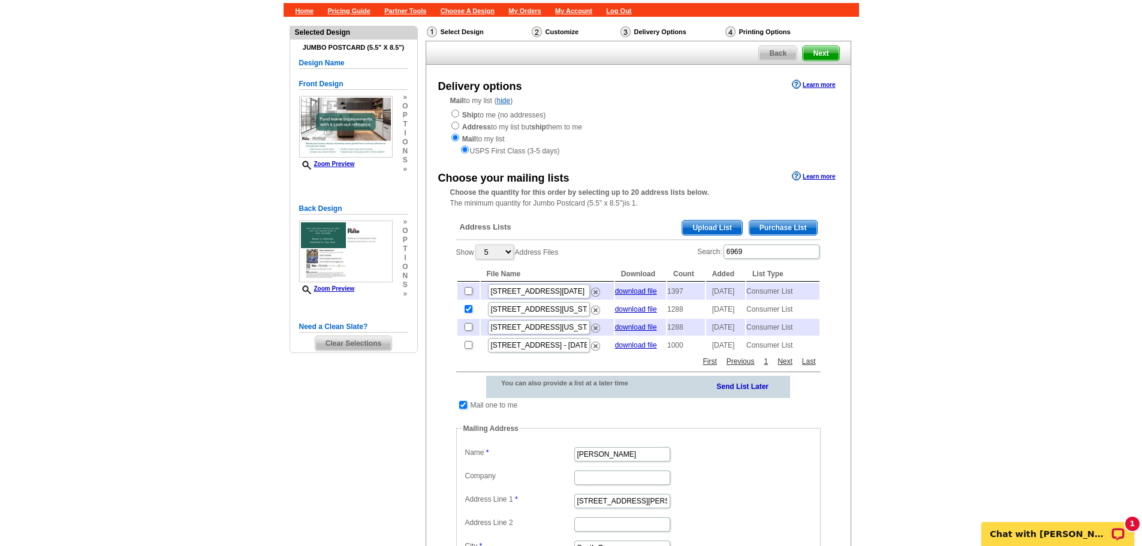
click at [462, 409] on input "checkbox" at bounding box center [463, 405] width 8 height 8
checkbox input "false"
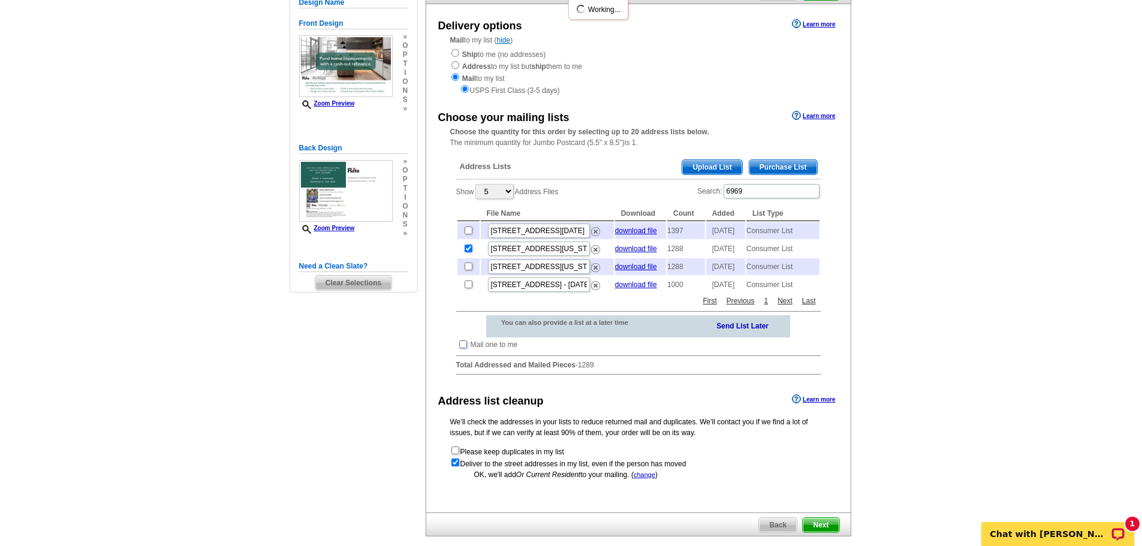
scroll to position [180, 0]
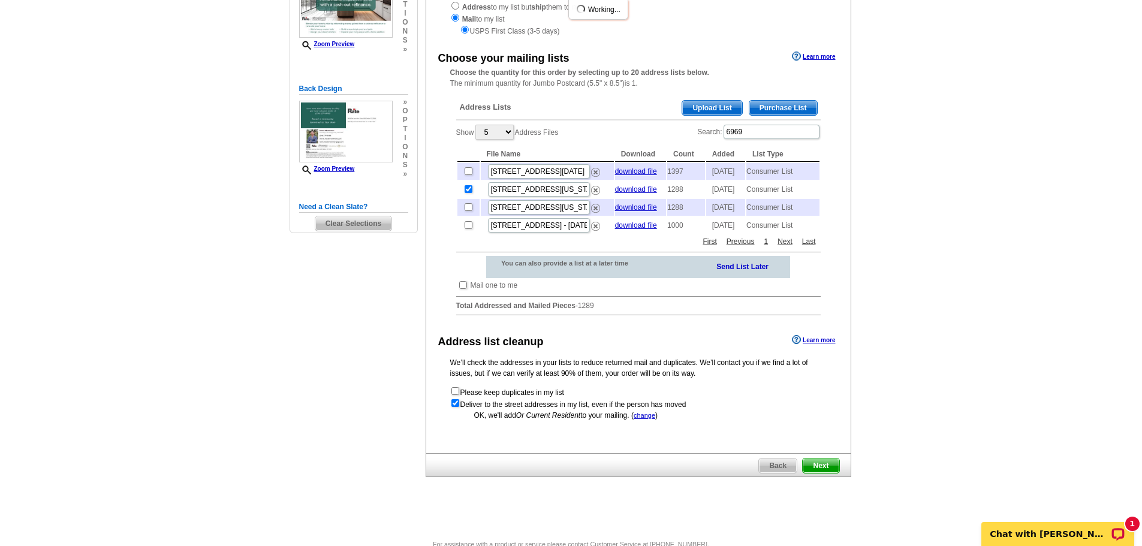
click at [829, 473] on span "Next" at bounding box center [821, 466] width 36 height 14
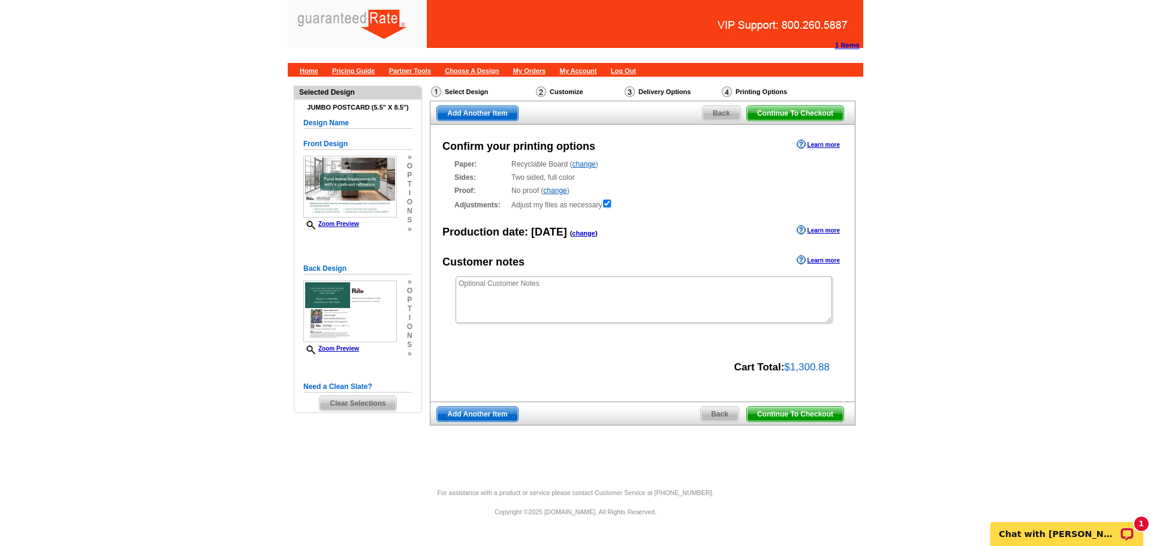
click at [827, 416] on span "Continue To Checkout" at bounding box center [795, 414] width 97 height 14
click at [708, 413] on span "Back" at bounding box center [720, 414] width 38 height 14
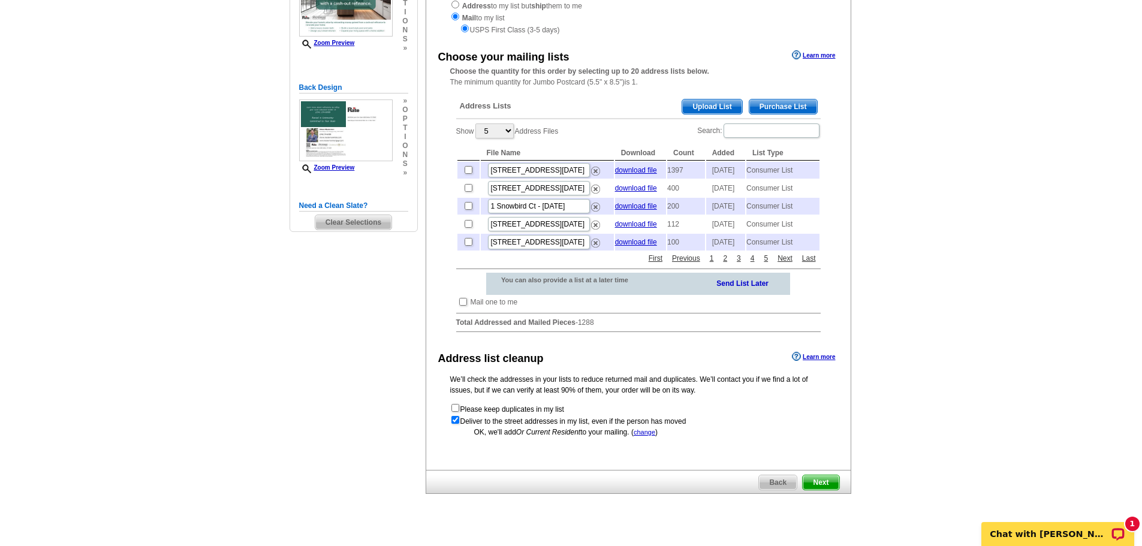
scroll to position [23, 0]
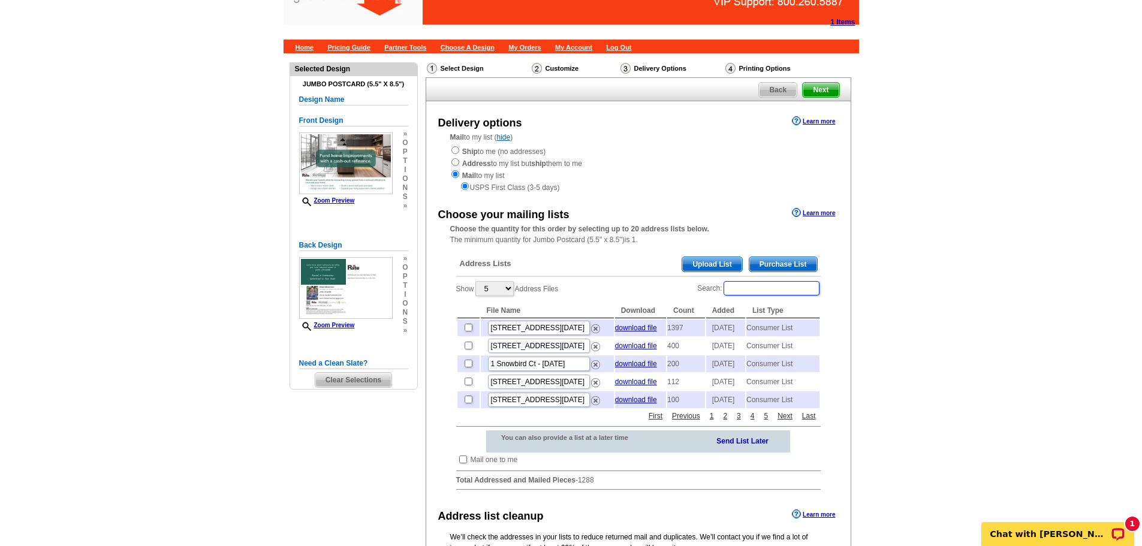
click at [764, 290] on input "Search:" at bounding box center [772, 288] width 96 height 14
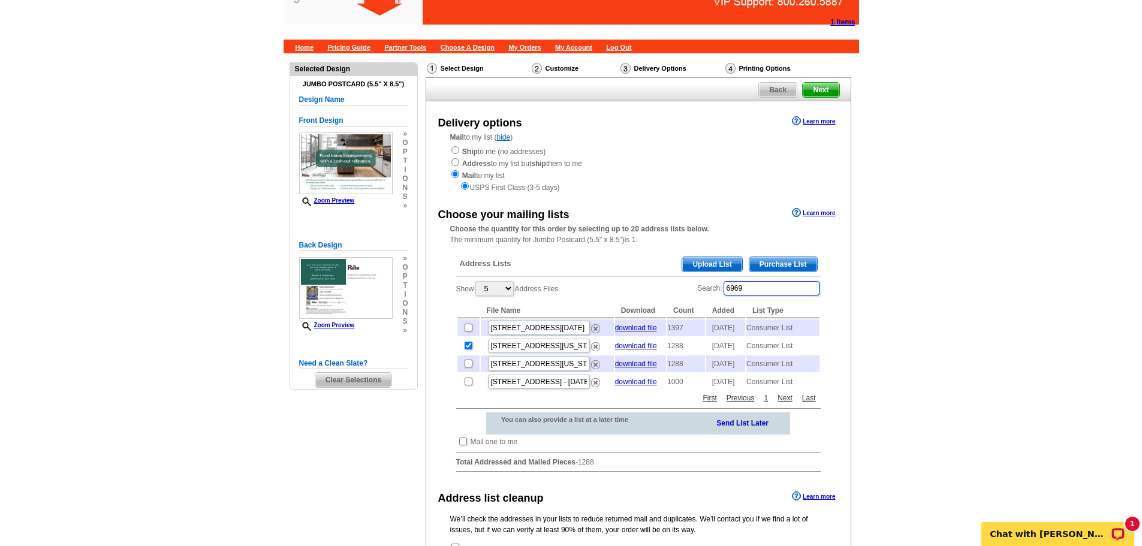
type input "6969"
click at [968, 319] on main "Need Help? call 800-260-5887, chat with support, or have our designers make som…" at bounding box center [571, 374] width 1142 height 643
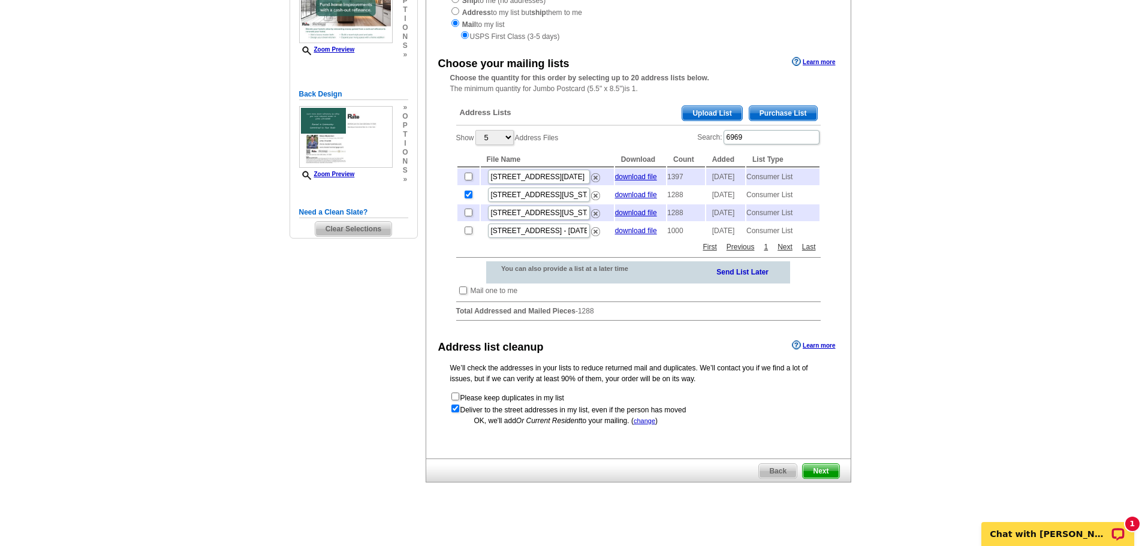
scroll to position [203, 0]
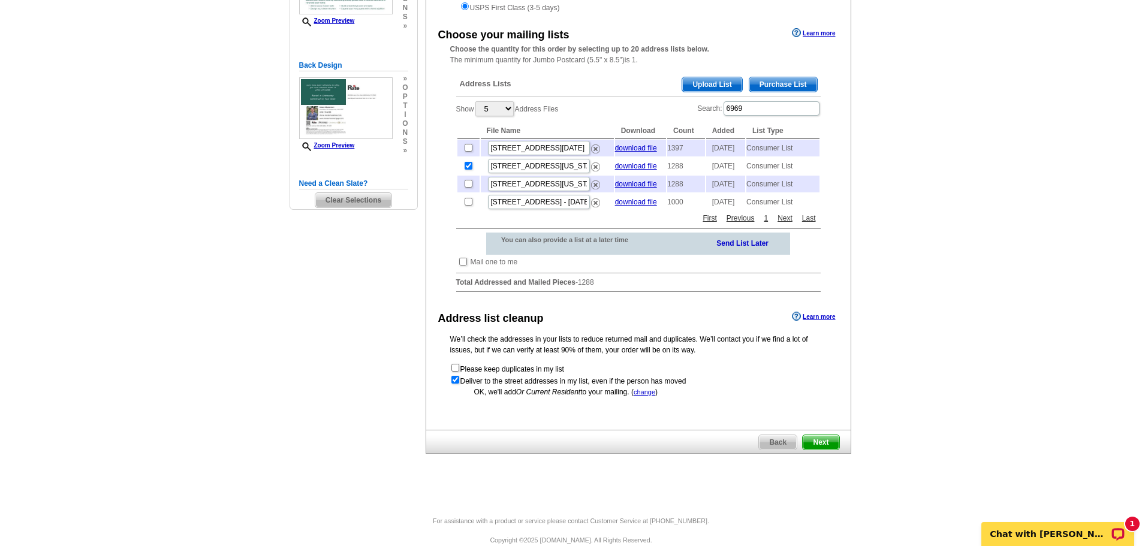
click at [824, 450] on span "Next" at bounding box center [821, 442] width 36 height 14
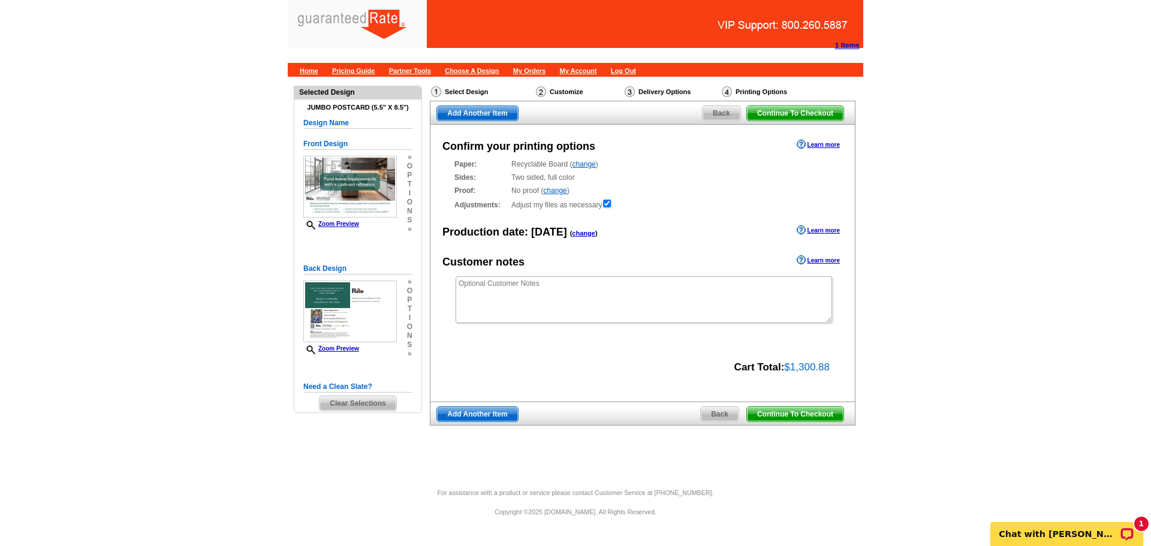
click at [820, 417] on span "Continue To Checkout" at bounding box center [795, 414] width 97 height 14
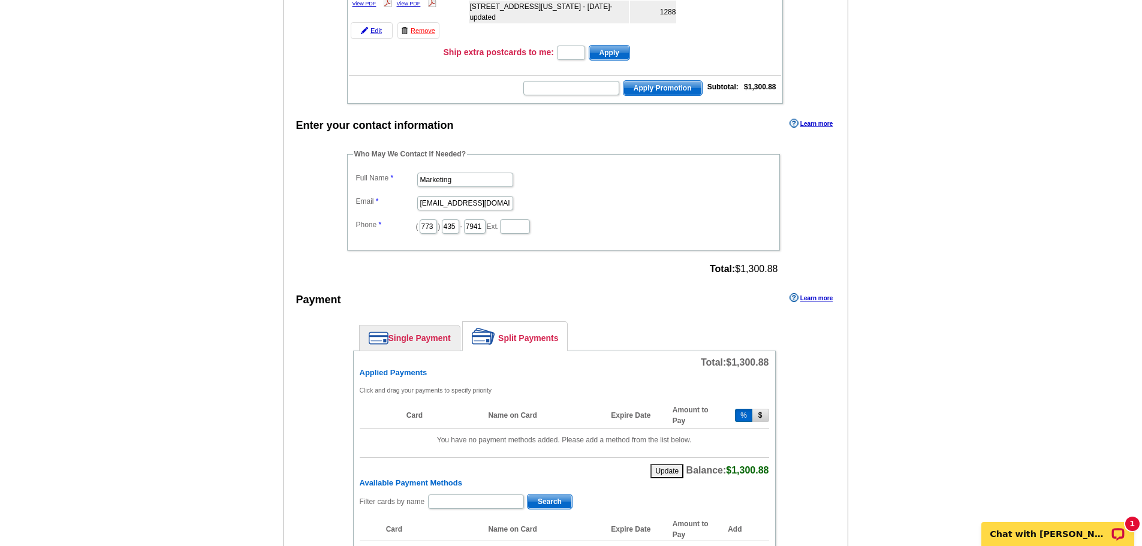
scroll to position [240, 0]
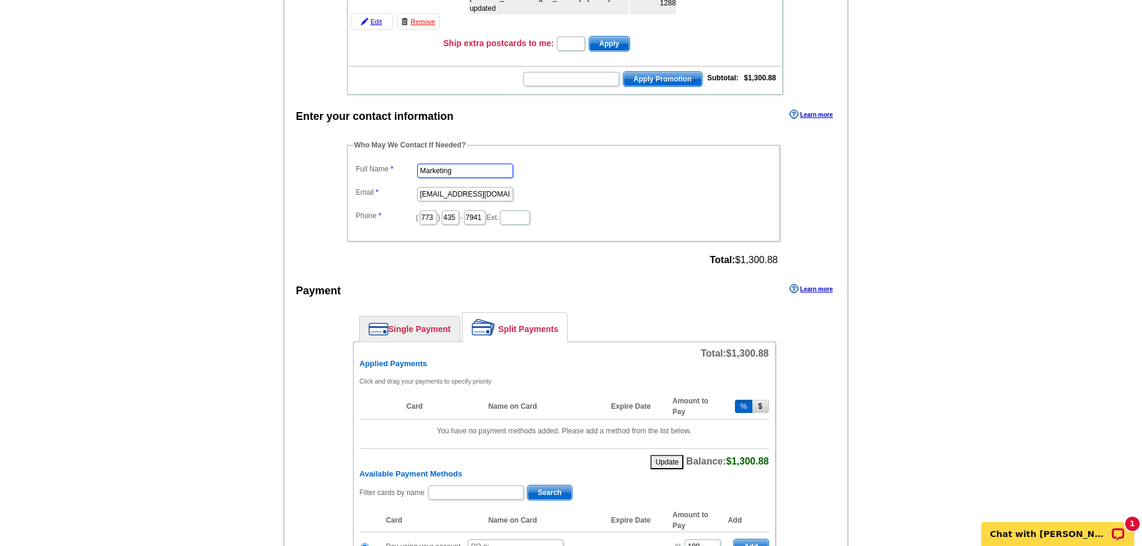
drag, startPoint x: 452, startPoint y: 168, endPoint x: 394, endPoint y: 165, distance: 57.6
click at [394, 165] on dl "Full Name Marketing Email marketing@guaranteedrate.com Phone ( 773 ) 435 - 7941…" at bounding box center [563, 193] width 421 height 65
type input "[PERSON_NAME]"
drag, startPoint x: 419, startPoint y: 192, endPoint x: 577, endPoint y: 205, distance: 158.2
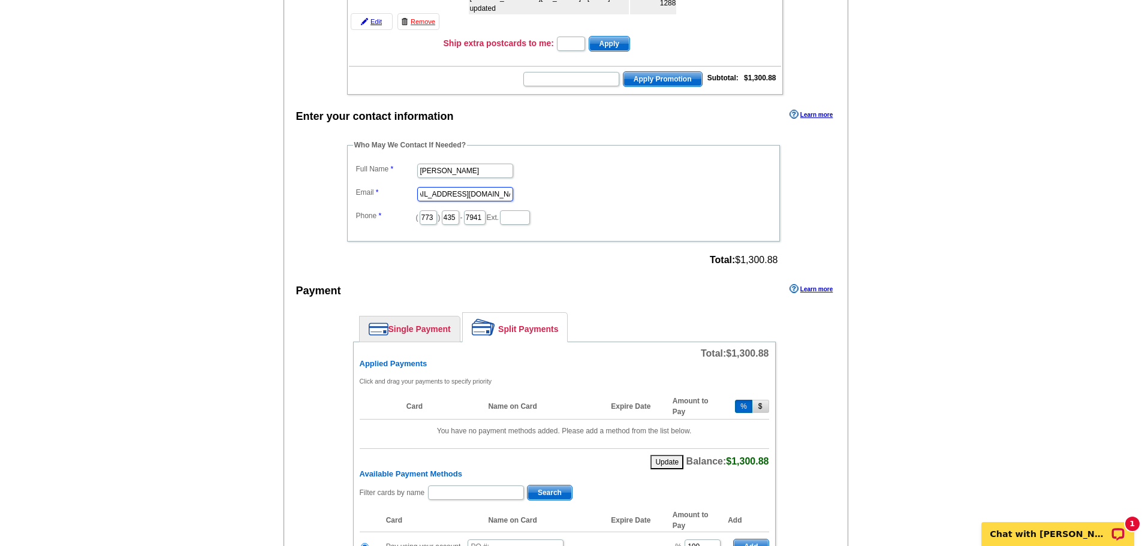
click at [577, 205] on dl "Full Name Elizabeth Schwarz Email marketing@guaranteedrate.com Phone ( 773 ) 43…" at bounding box center [563, 193] width 421 height 65
type input "[PERSON_NAME][DOMAIN_NAME][EMAIL_ADDRESS][PERSON_NAME][DOMAIN_NAME]"
click at [1004, 534] on p "Chat with [PERSON_NAME]" at bounding box center [1050, 534] width 119 height 10
click at [421, 329] on link "Single Payment" at bounding box center [410, 329] width 100 height 25
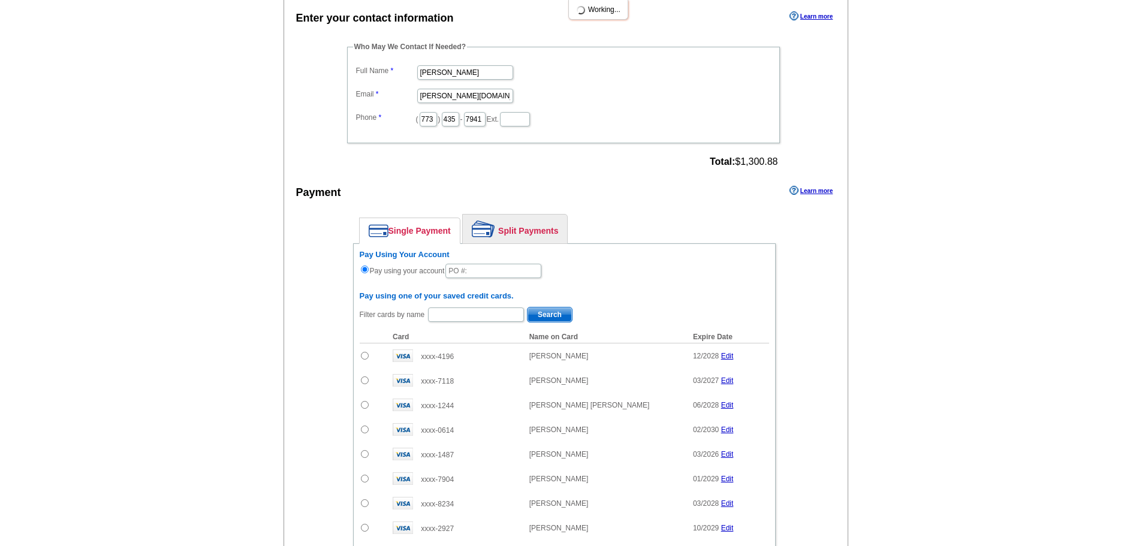
scroll to position [360, 0]
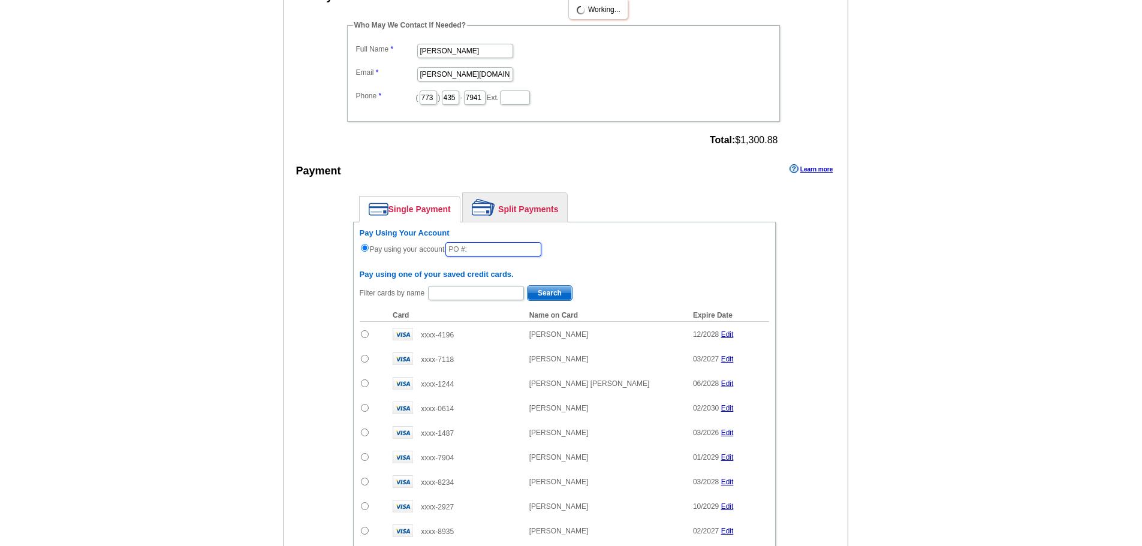
click at [496, 249] on input "text" at bounding box center [494, 249] width 96 height 14
type input "090325_946_es"
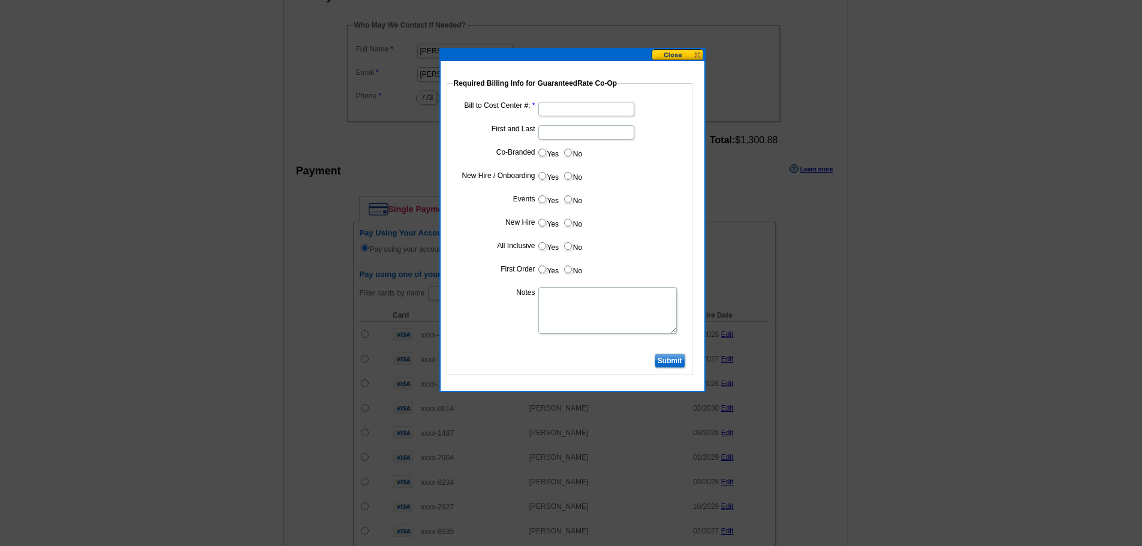
click at [595, 107] on input "Bill to Cost Center #:" at bounding box center [586, 109] width 96 height 14
type input "1443"
click at [555, 136] on input "First and Last" at bounding box center [586, 132] width 96 height 14
type input "Shane Masterman"
click at [567, 150] on input "No" at bounding box center [568, 153] width 8 height 8
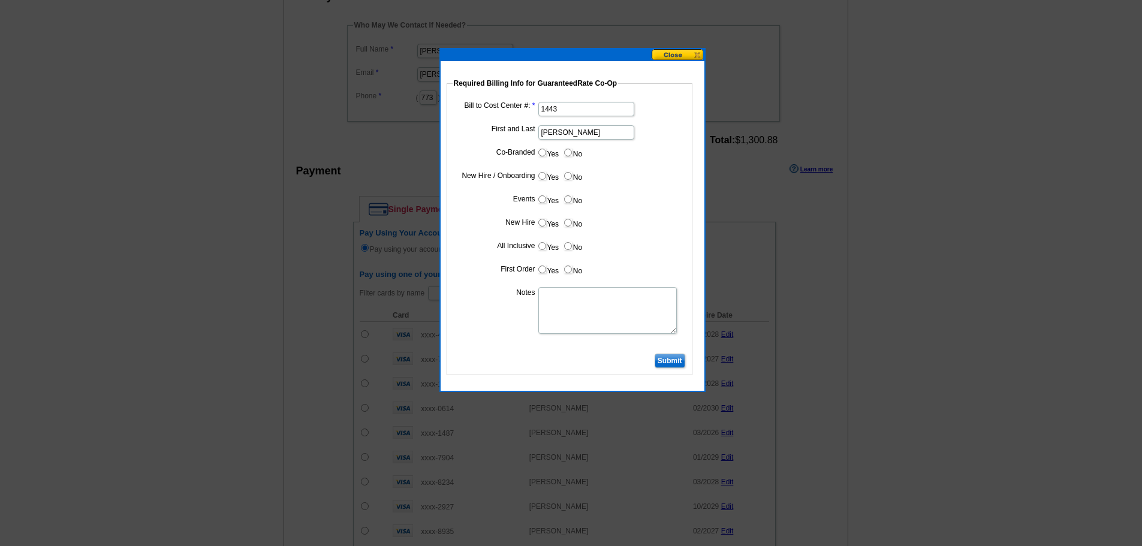
radio input "true"
click at [568, 176] on input "No" at bounding box center [568, 176] width 8 height 8
radio input "true"
click at [571, 201] on input "No" at bounding box center [568, 199] width 8 height 8
radio input "true"
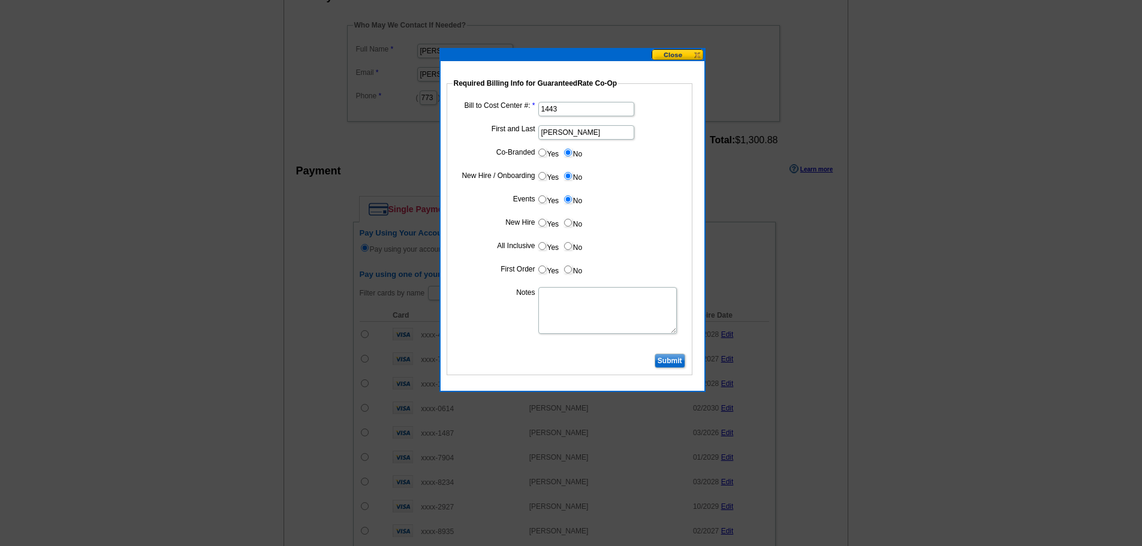
drag, startPoint x: 568, startPoint y: 225, endPoint x: 568, endPoint y: 237, distance: 12.6
click at [568, 226] on input "No" at bounding box center [568, 223] width 8 height 8
radio input "true"
click at [568, 248] on input "No" at bounding box center [568, 246] width 8 height 8
radio input "true"
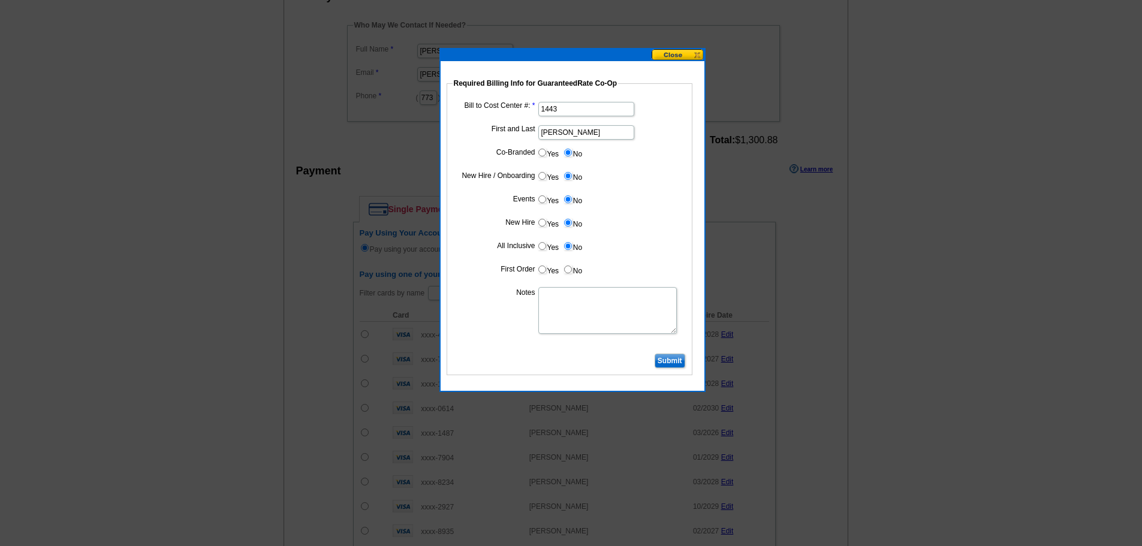
drag, startPoint x: 571, startPoint y: 267, endPoint x: 572, endPoint y: 273, distance: 6.1
click at [571, 268] on input "No" at bounding box center [568, 270] width 8 height 8
radio input "true"
click at [583, 314] on textarea "Notes" at bounding box center [607, 310] width 139 height 47
type textarea "Bill to cost center 1443"
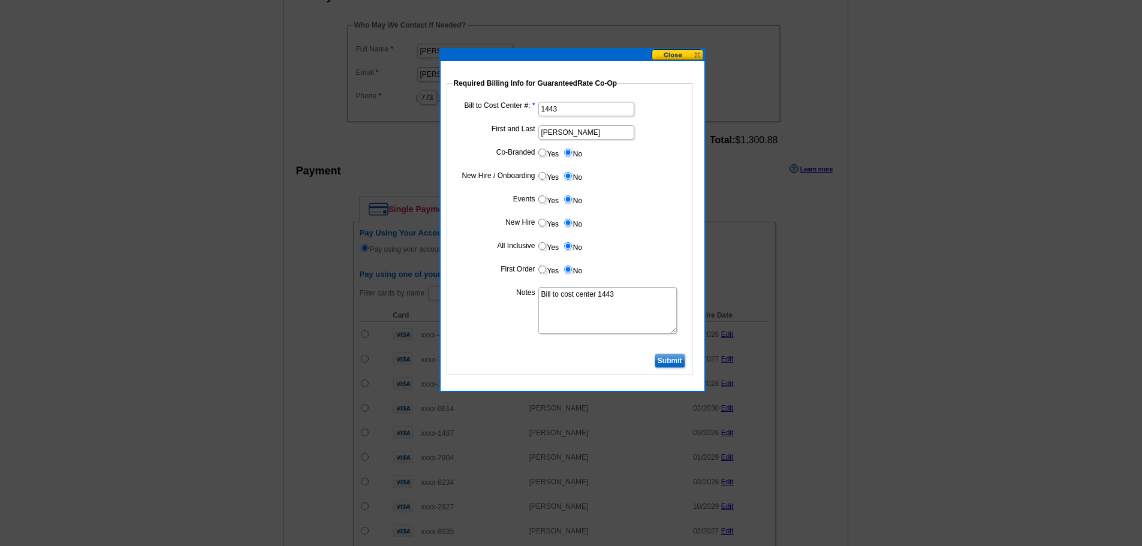
click at [673, 357] on input "Submit" at bounding box center [670, 361] width 31 height 14
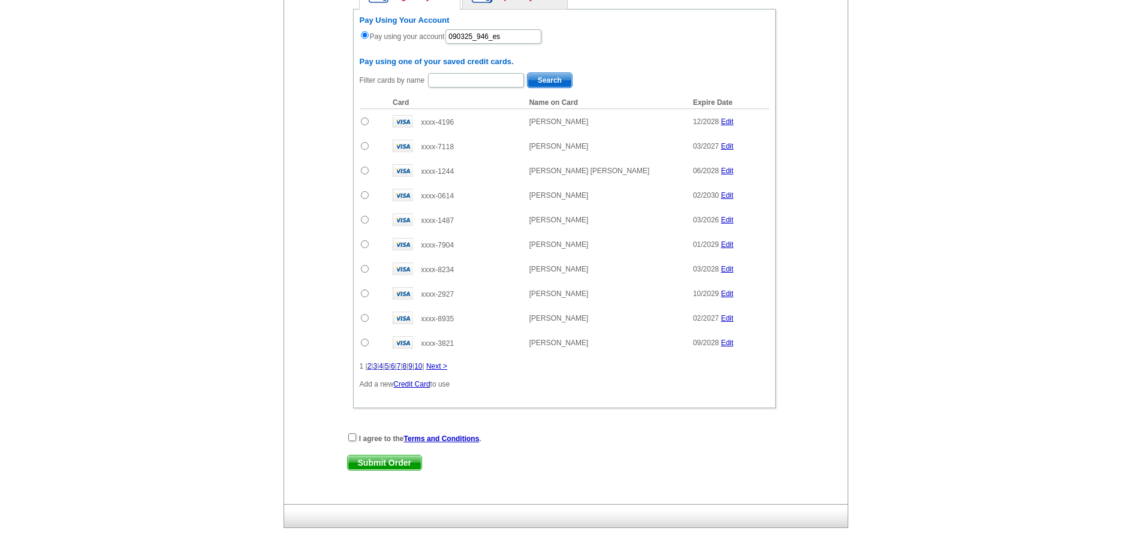
scroll to position [624, 0]
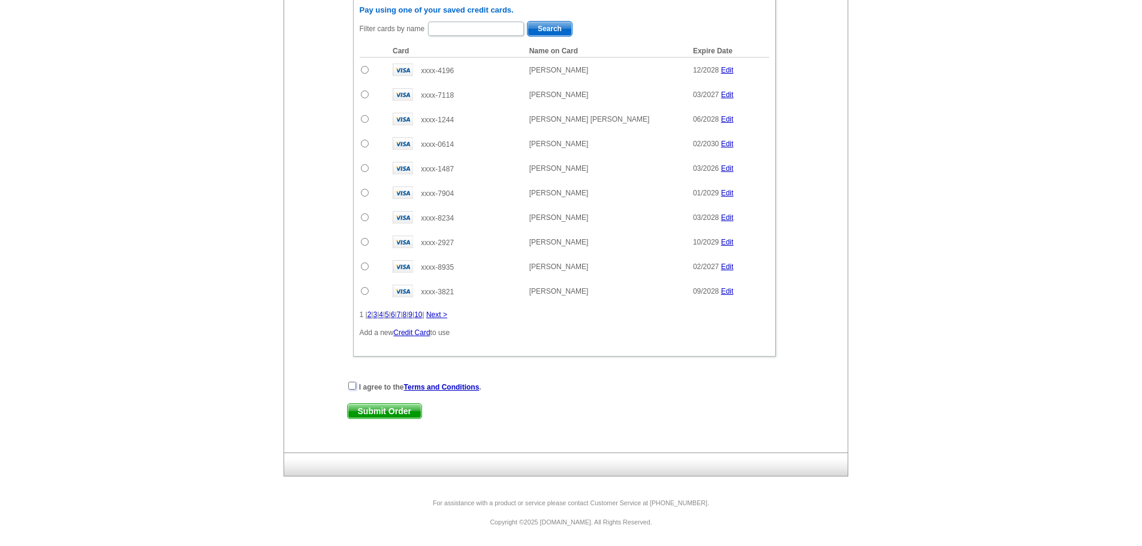
click at [354, 383] on input "checkbox" at bounding box center [352, 386] width 8 height 8
checkbox input "true"
click at [398, 411] on span "Submit Order" at bounding box center [385, 411] width 74 height 14
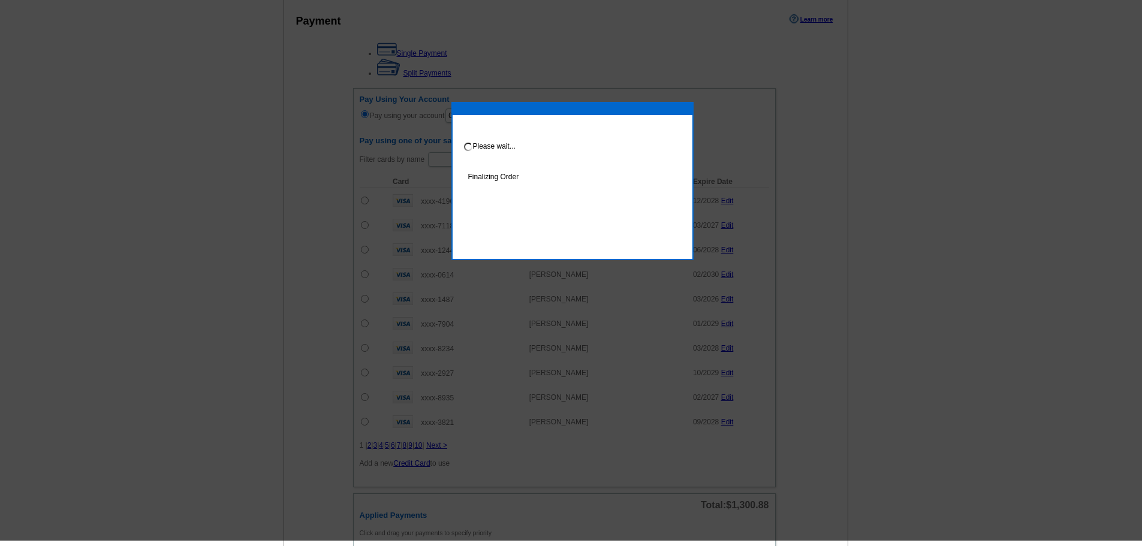
scroll to position [565, 0]
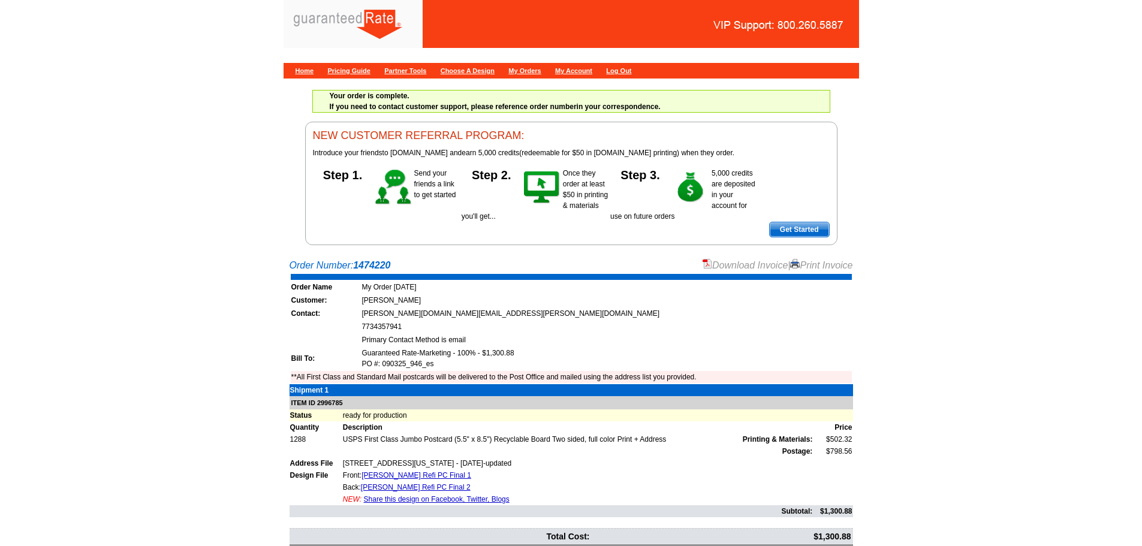
click at [737, 266] on link "Download Invoice" at bounding box center [745, 265] width 85 height 10
click at [1013, 527] on div "1 Chat with [PERSON_NAME]" at bounding box center [1058, 534] width 153 height 24
